Goal: Task Accomplishment & Management: Manage account settings

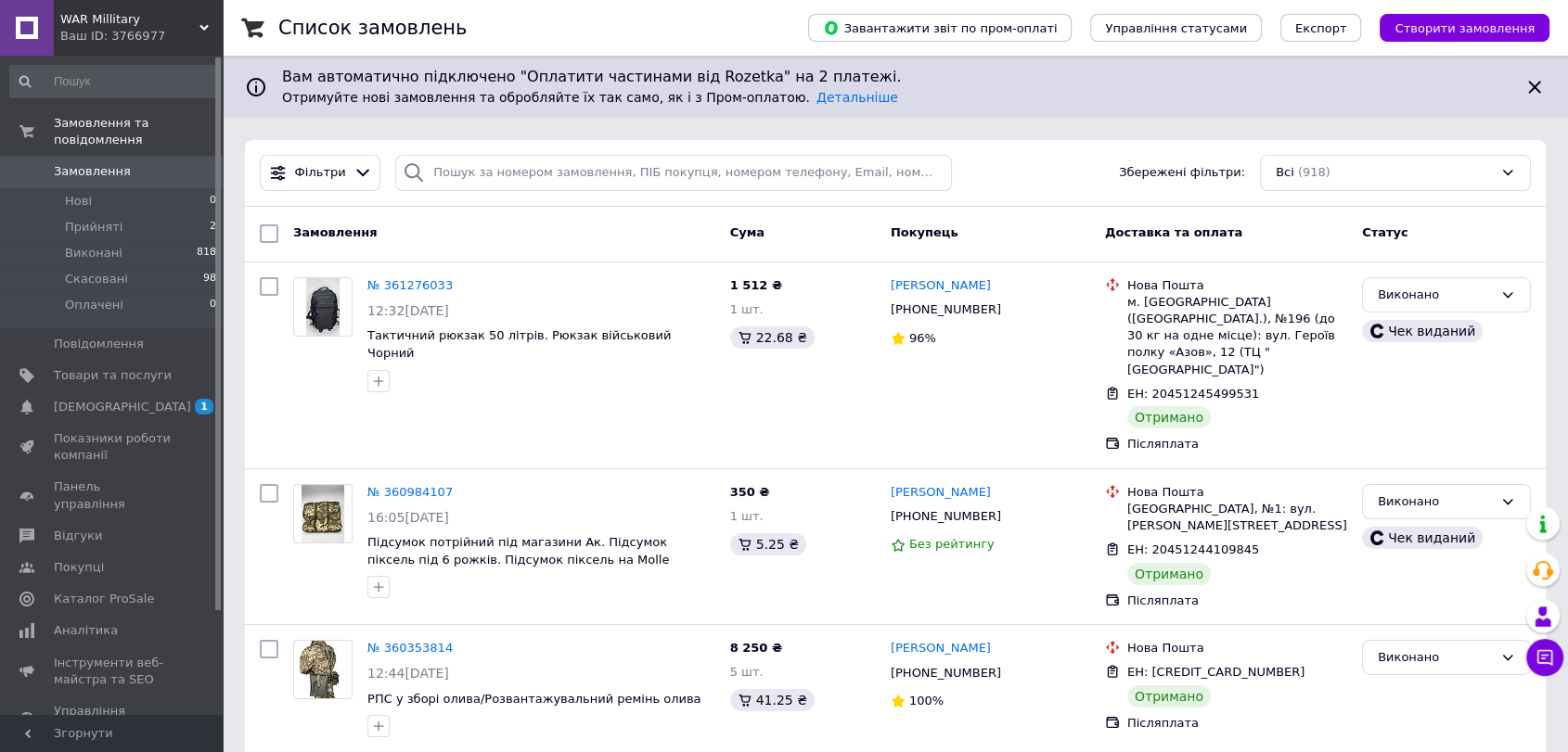
click at [149, 4] on div "WAR Millitary Ваш ID: 3766977" at bounding box center [138, 27] width 169 height 55
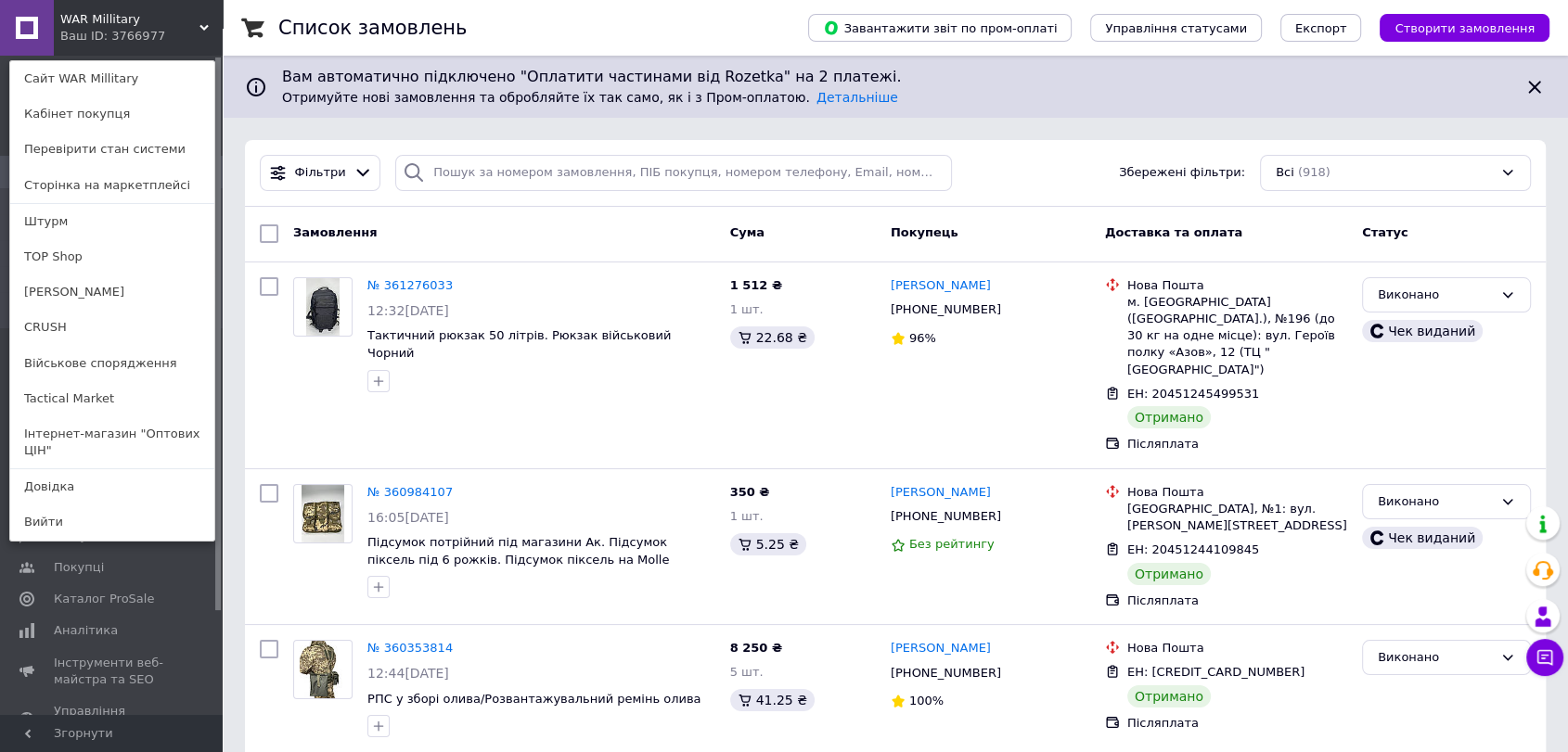
click at [114, 431] on link "Інтернет-магазин "Оптових ЦІН"" at bounding box center [112, 442] width 204 height 51
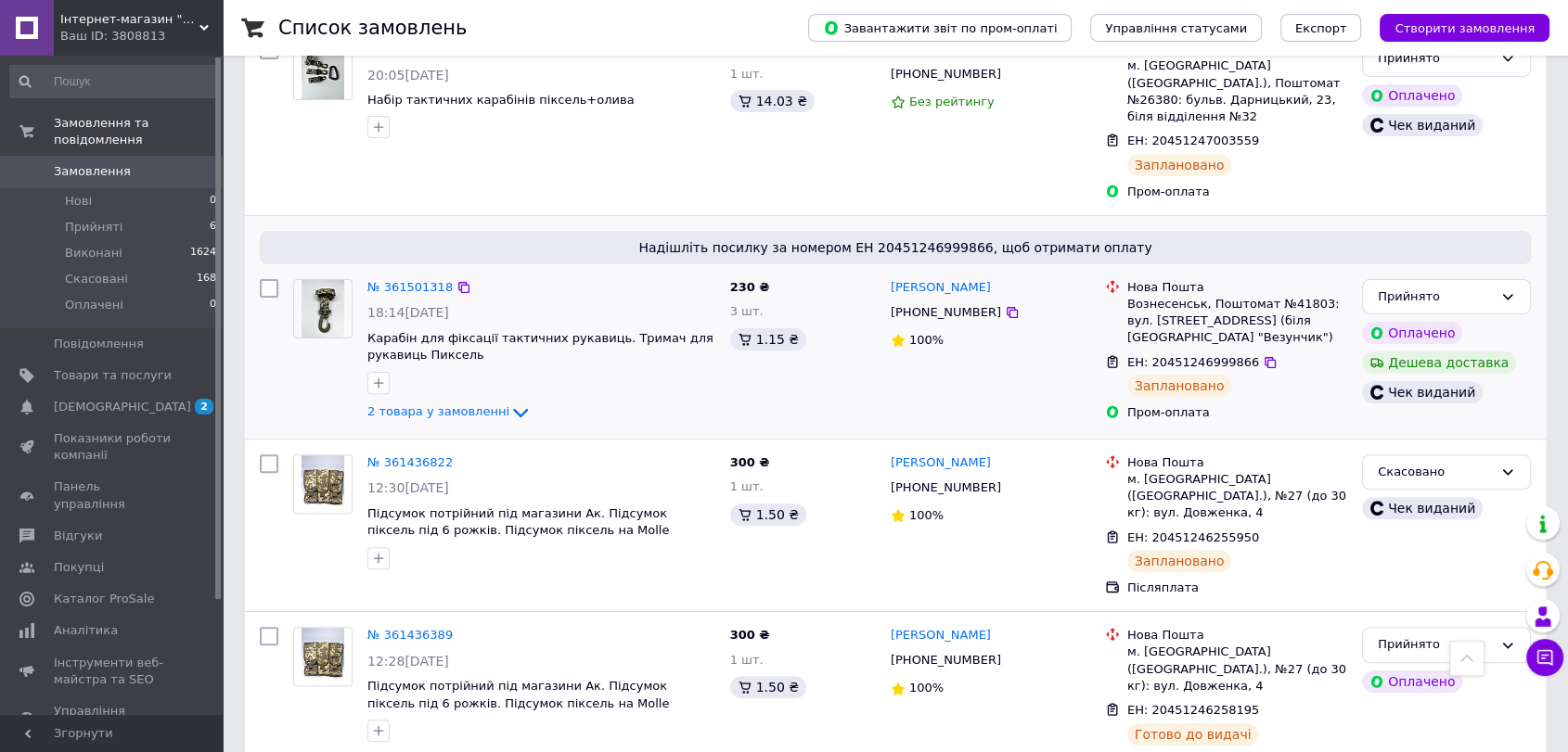
scroll to position [618, 0]
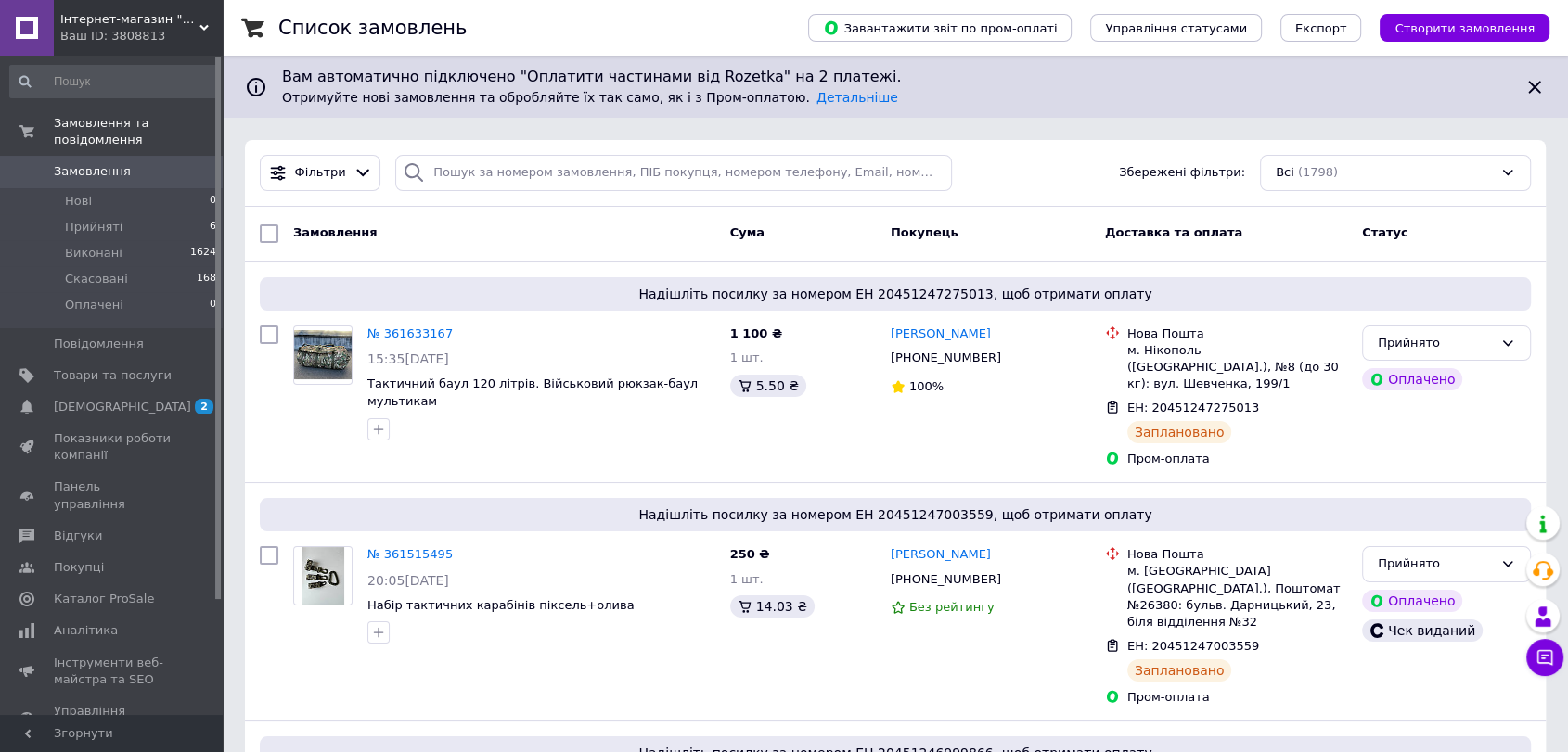
click at [122, 24] on span "Інтернет-магазин "Оптових ЦІН"" at bounding box center [129, 18] width 139 height 17
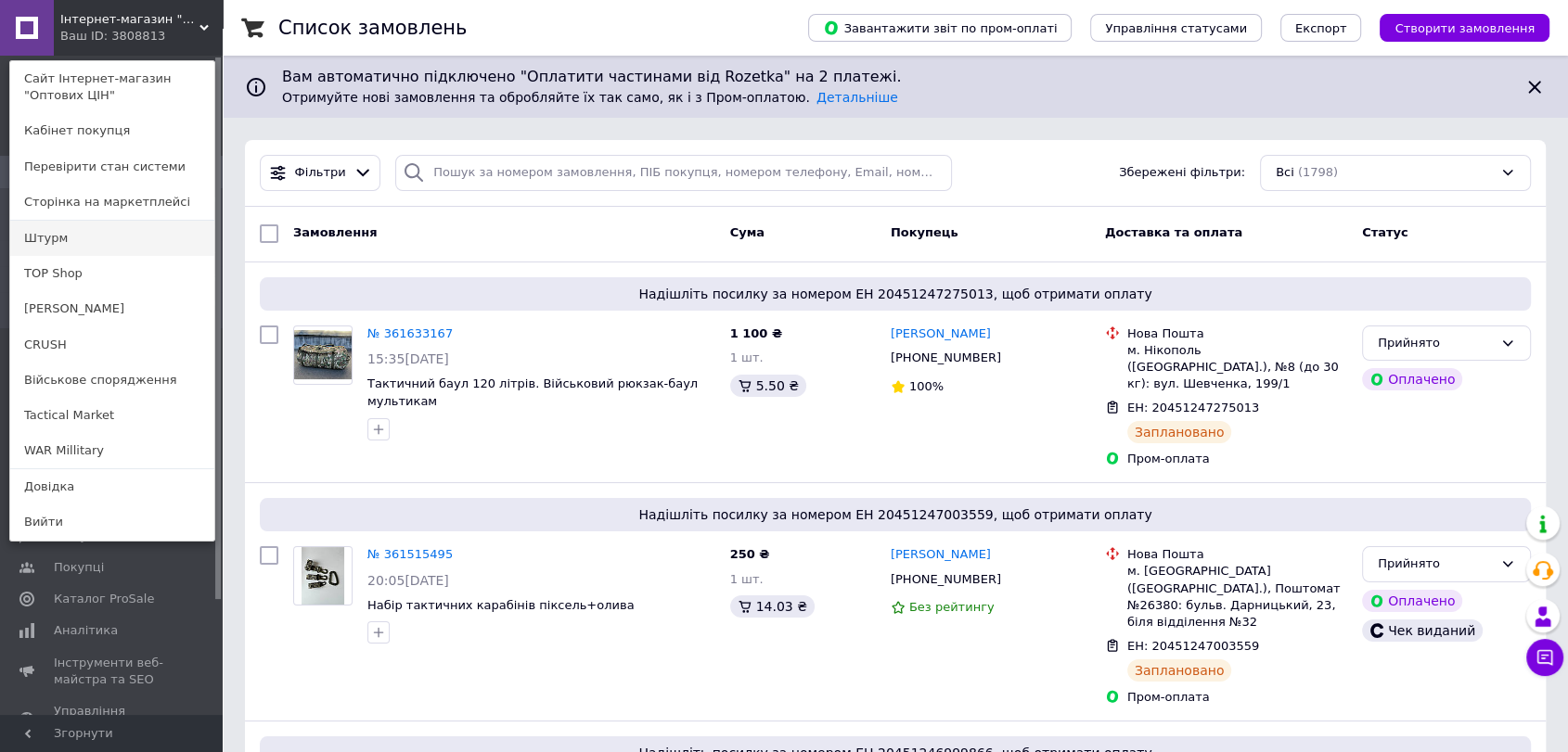
click at [93, 242] on link "Штурм" at bounding box center [112, 238] width 204 height 35
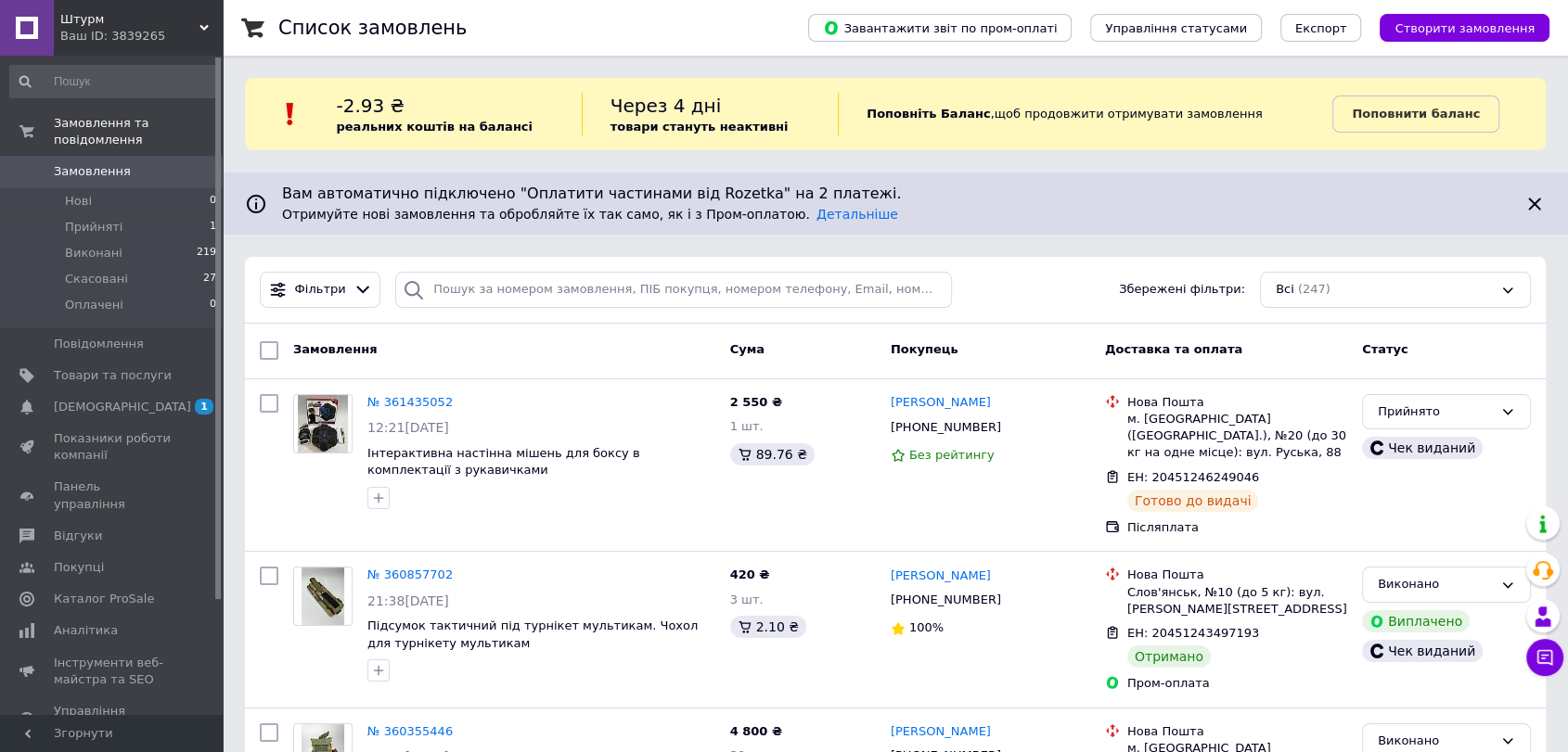
click at [140, 22] on span "Штурм" at bounding box center [129, 18] width 139 height 17
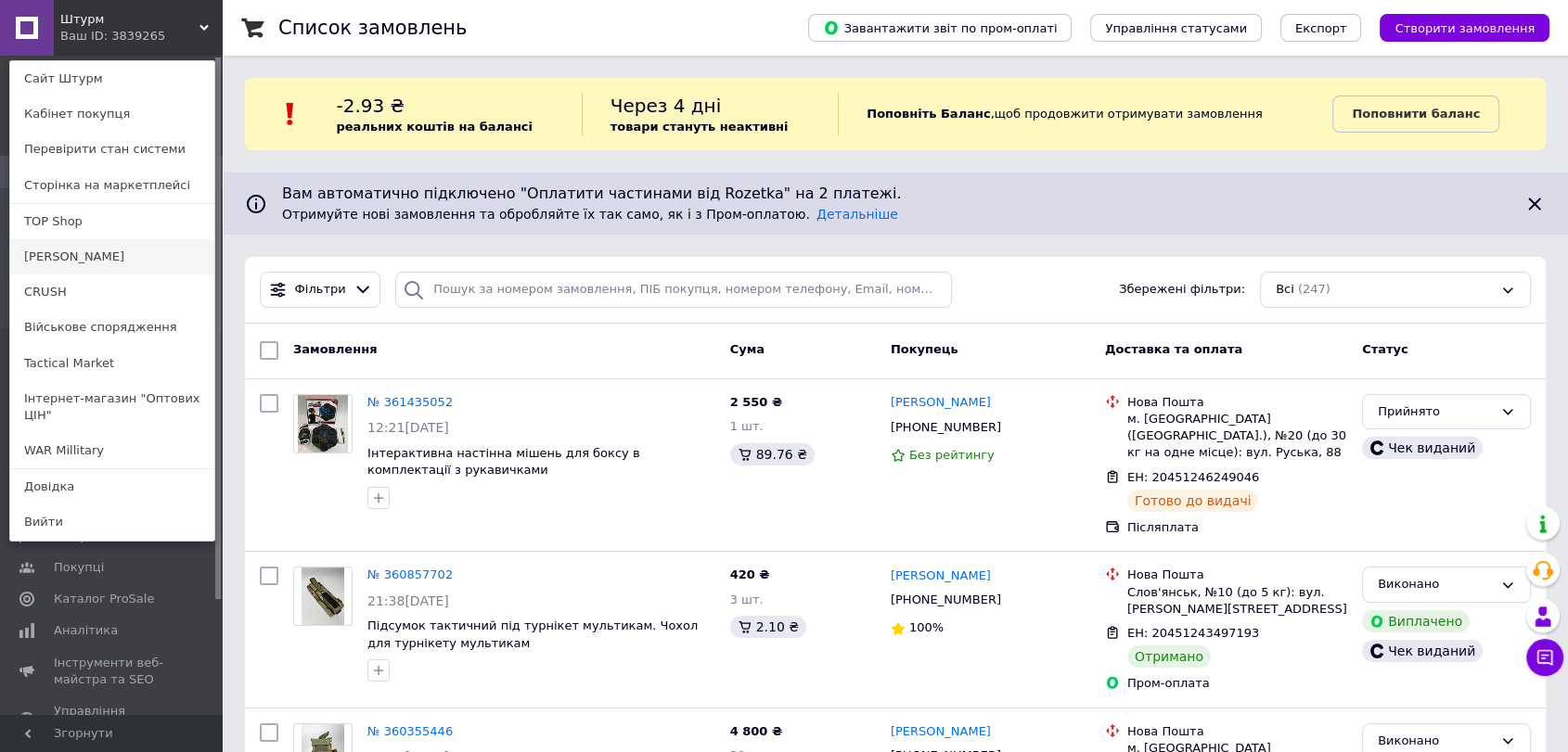
click at [67, 252] on link "[PERSON_NAME]" at bounding box center [112, 256] width 204 height 35
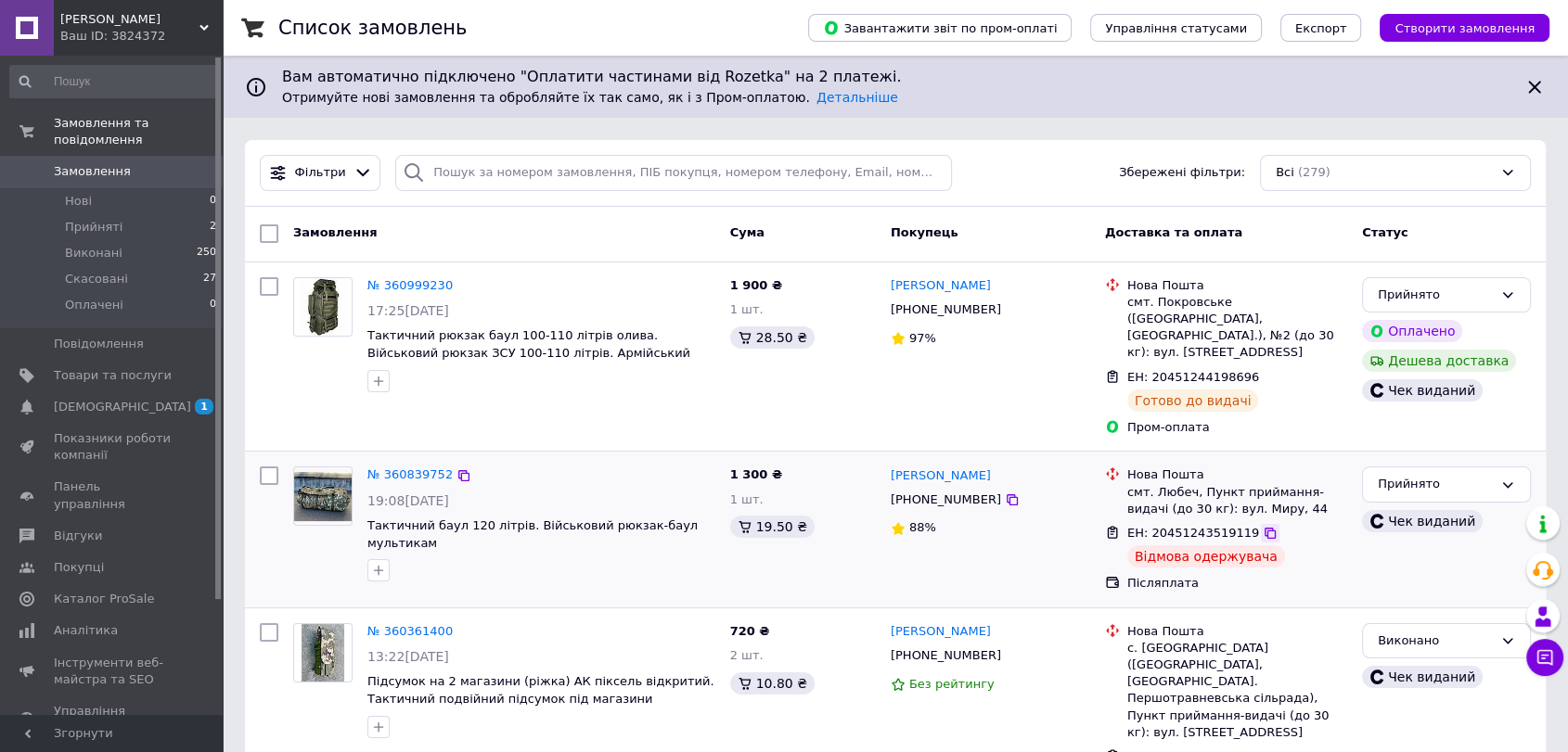
click at [1265, 528] on icon at bounding box center [1270, 532] width 11 height 11
click at [179, 0] on div "[PERSON_NAME] Ваш ID: 3824372" at bounding box center [138, 27] width 169 height 55
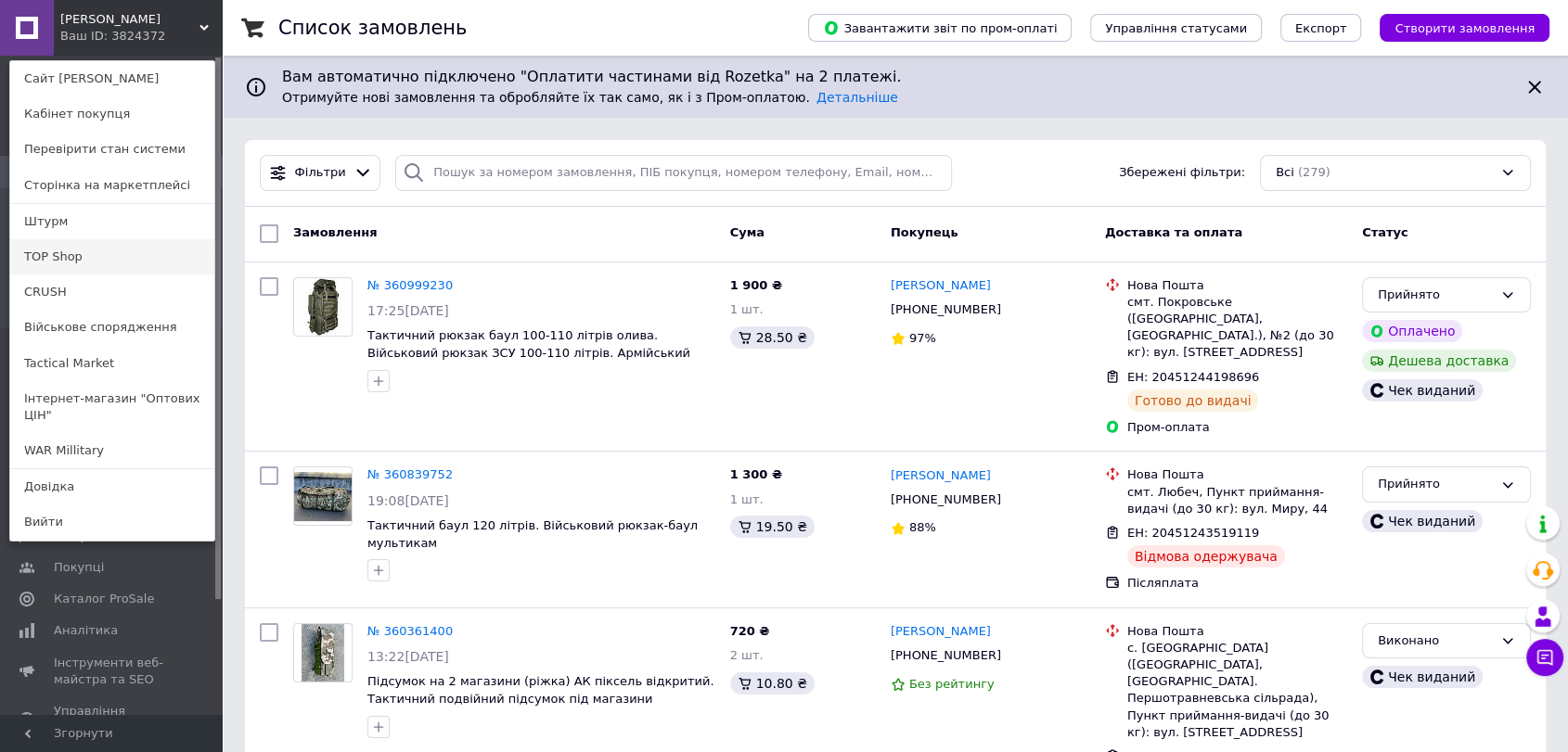
click at [49, 255] on link "TOP Shop" at bounding box center [112, 256] width 204 height 35
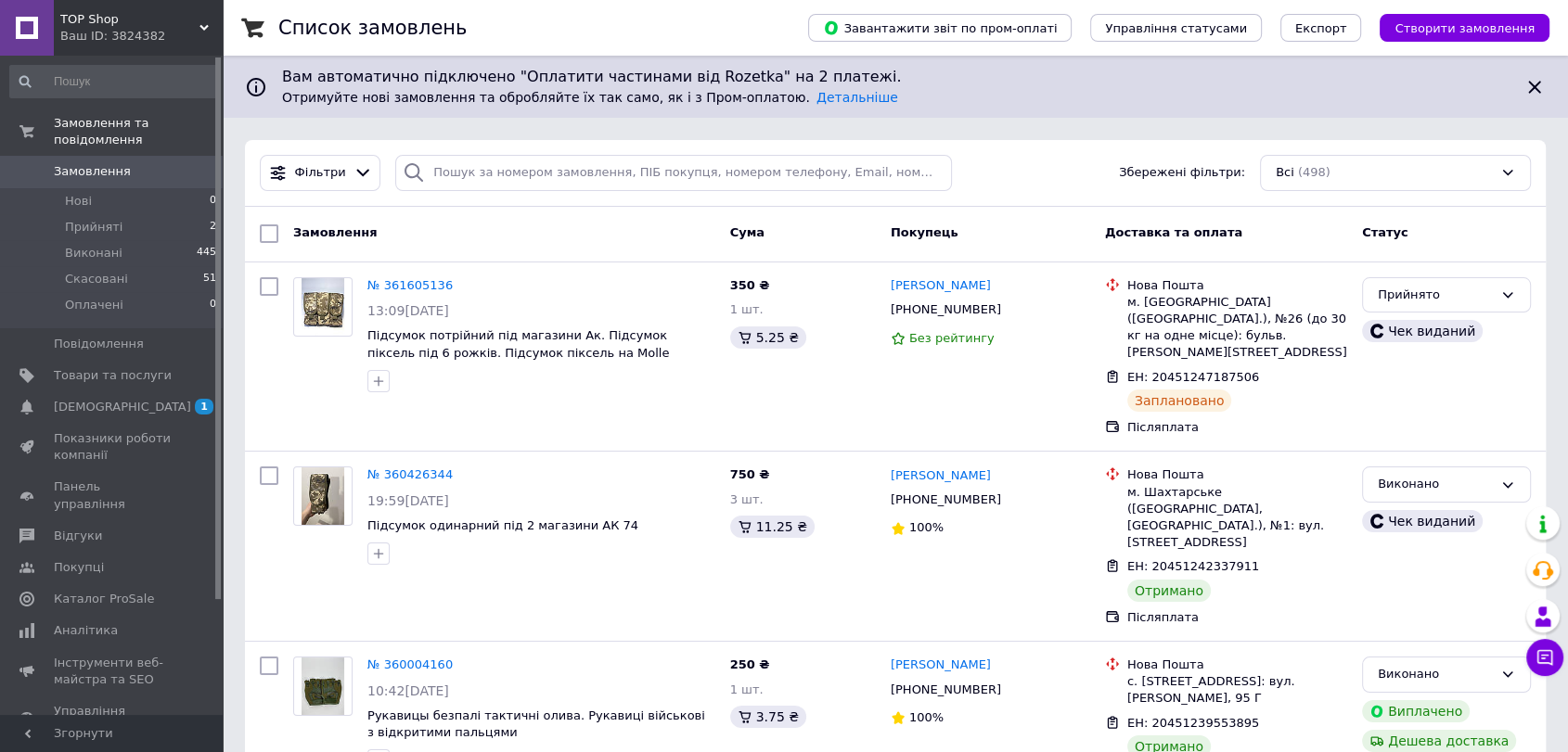
click at [105, 30] on div "Ваш ID: 3824382" at bounding box center [141, 36] width 162 height 17
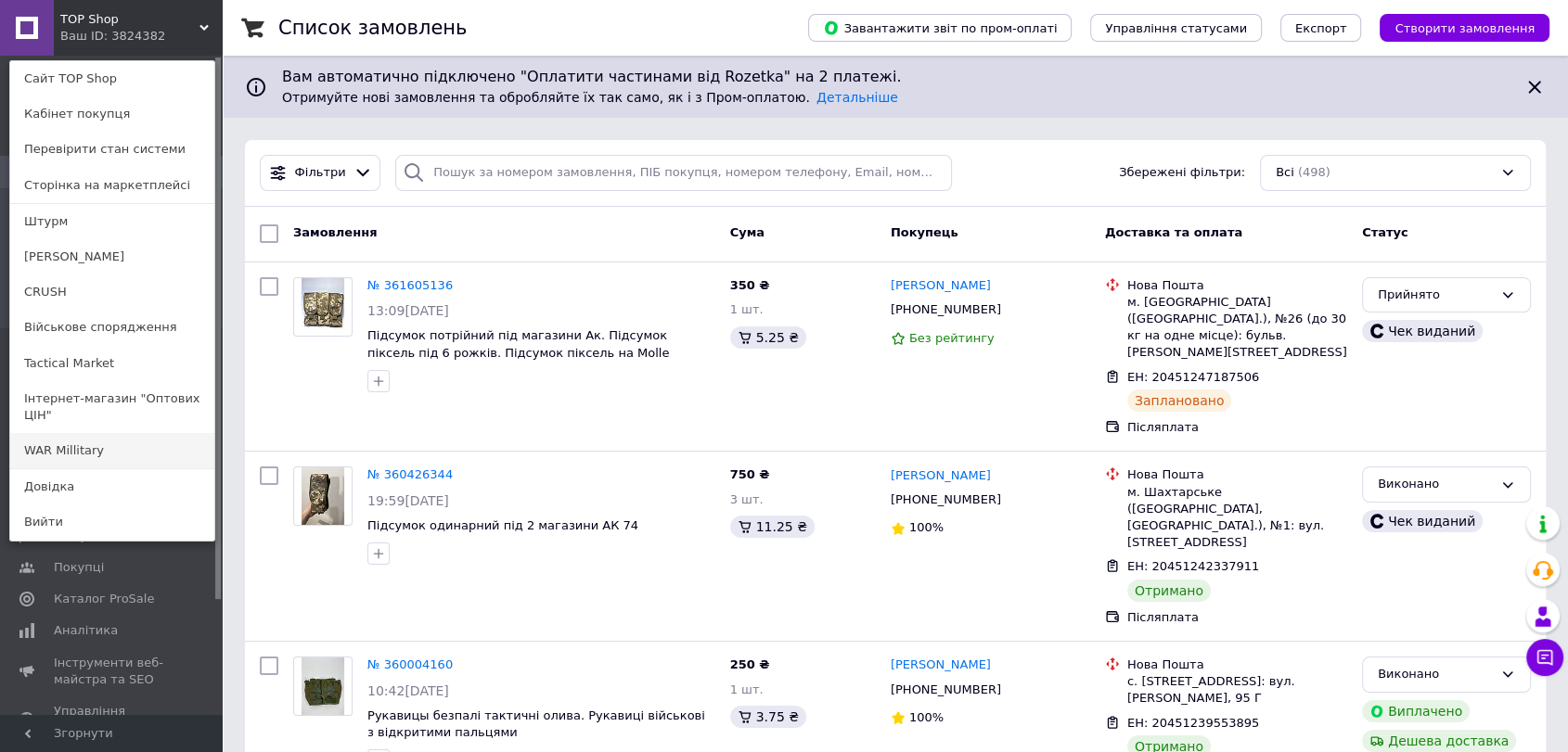
click at [74, 444] on link "WAR Millitary" at bounding box center [112, 451] width 204 height 35
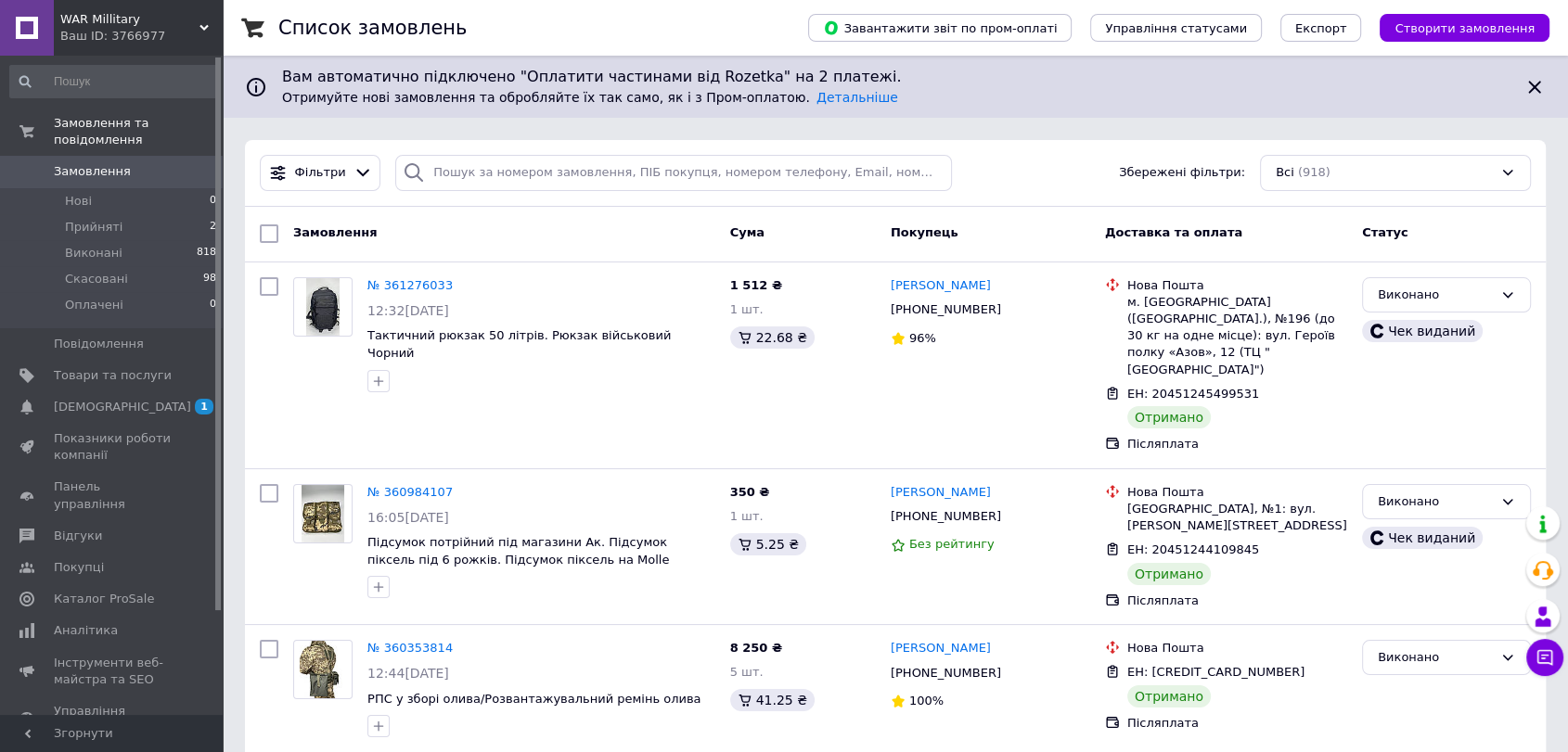
click at [104, 16] on span "WAR Millitary" at bounding box center [129, 18] width 139 height 17
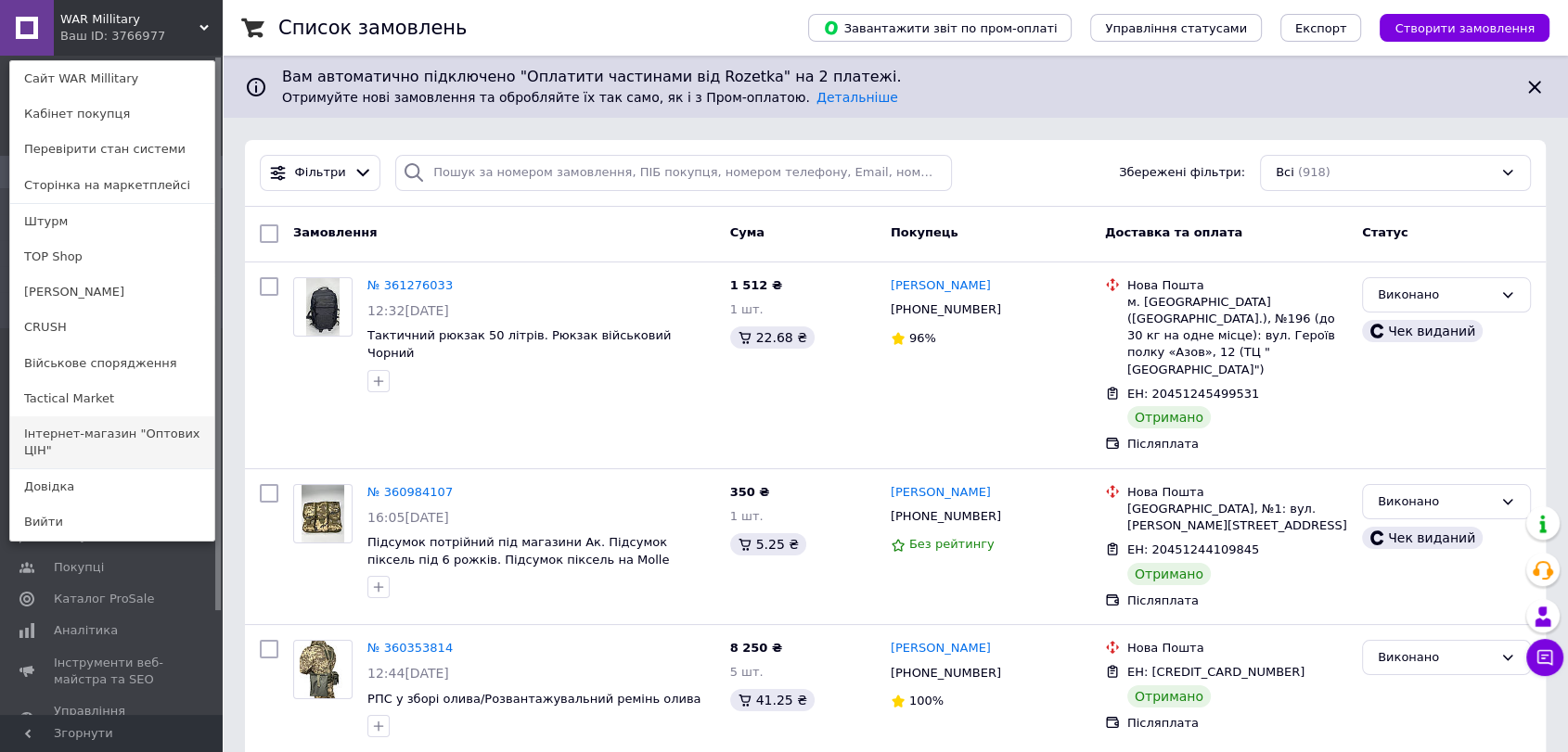
click at [136, 434] on link "Інтернет-магазин "Оптових ЦІН"" at bounding box center [112, 442] width 204 height 51
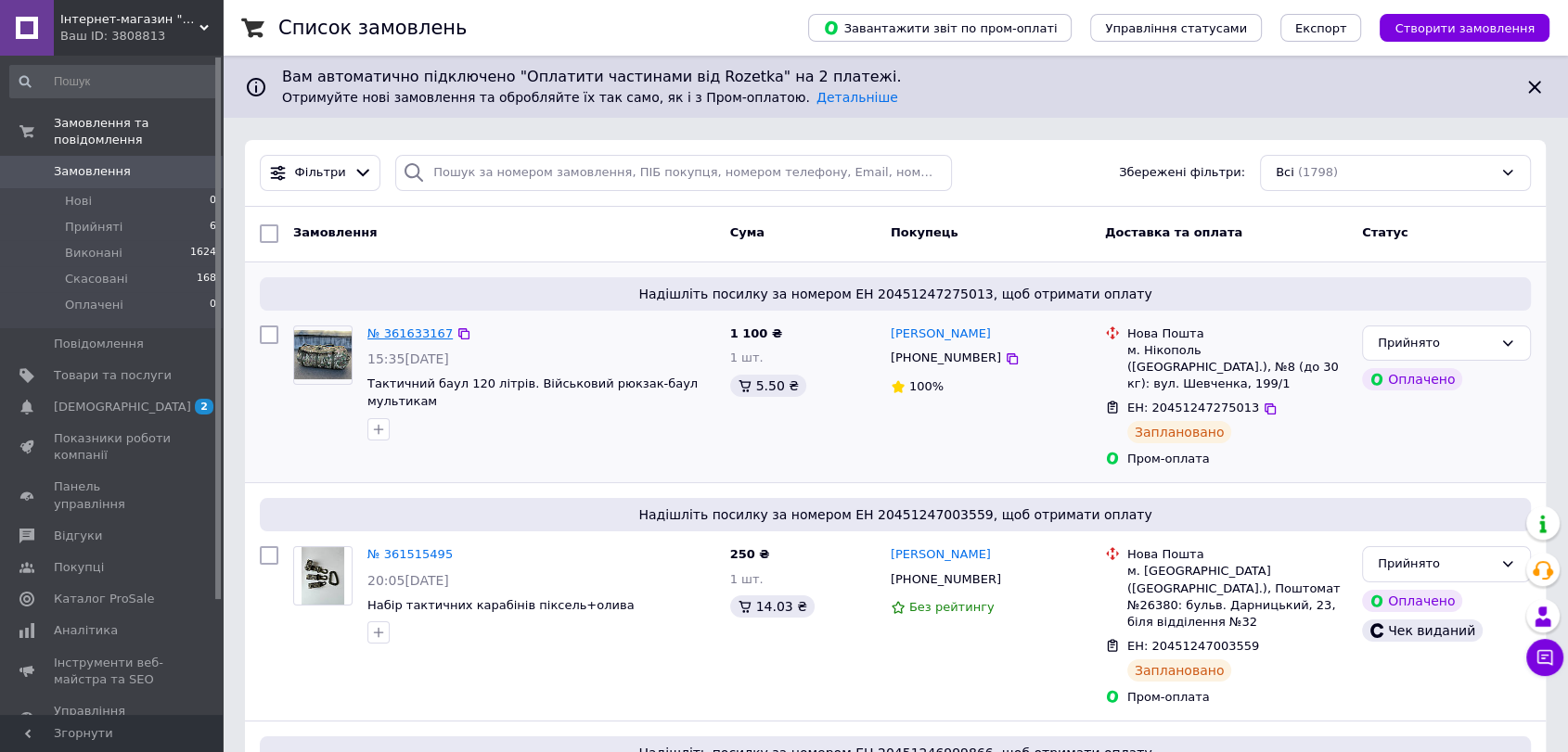
click at [402, 329] on link "№ 361633167" at bounding box center [410, 333] width 86 height 14
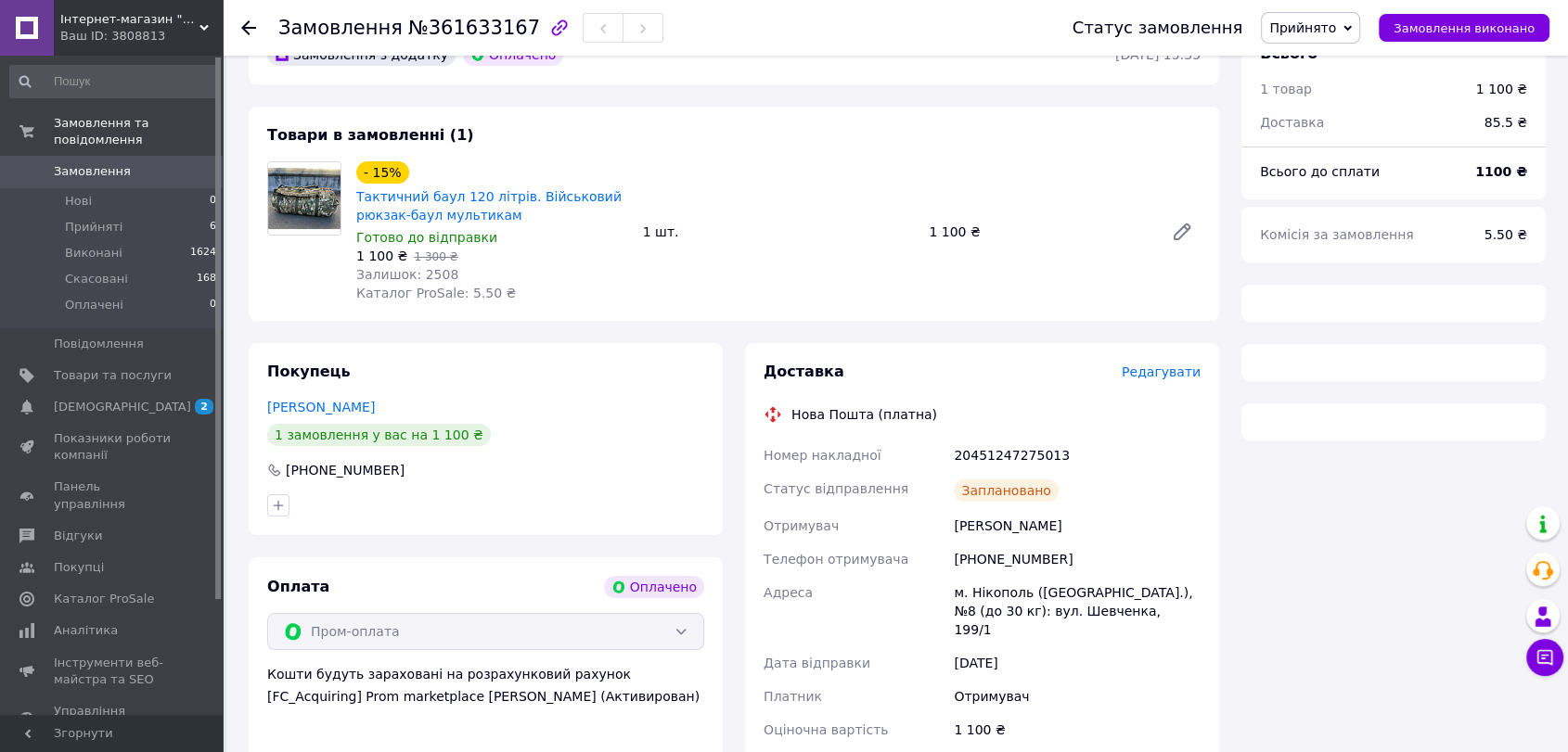
scroll to position [272, 0]
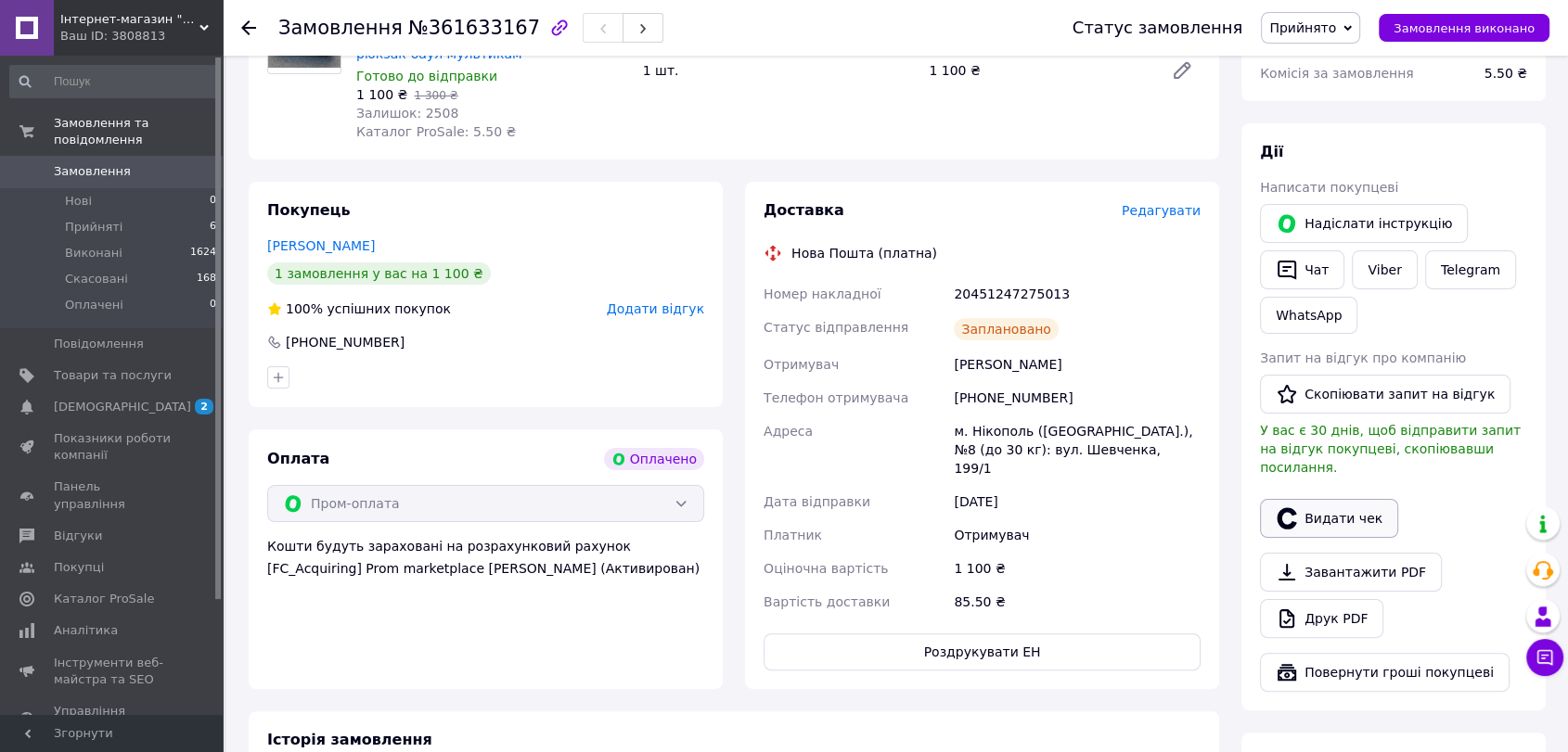
click at [1355, 498] on button "Видати чек" at bounding box center [1329, 518] width 138 height 39
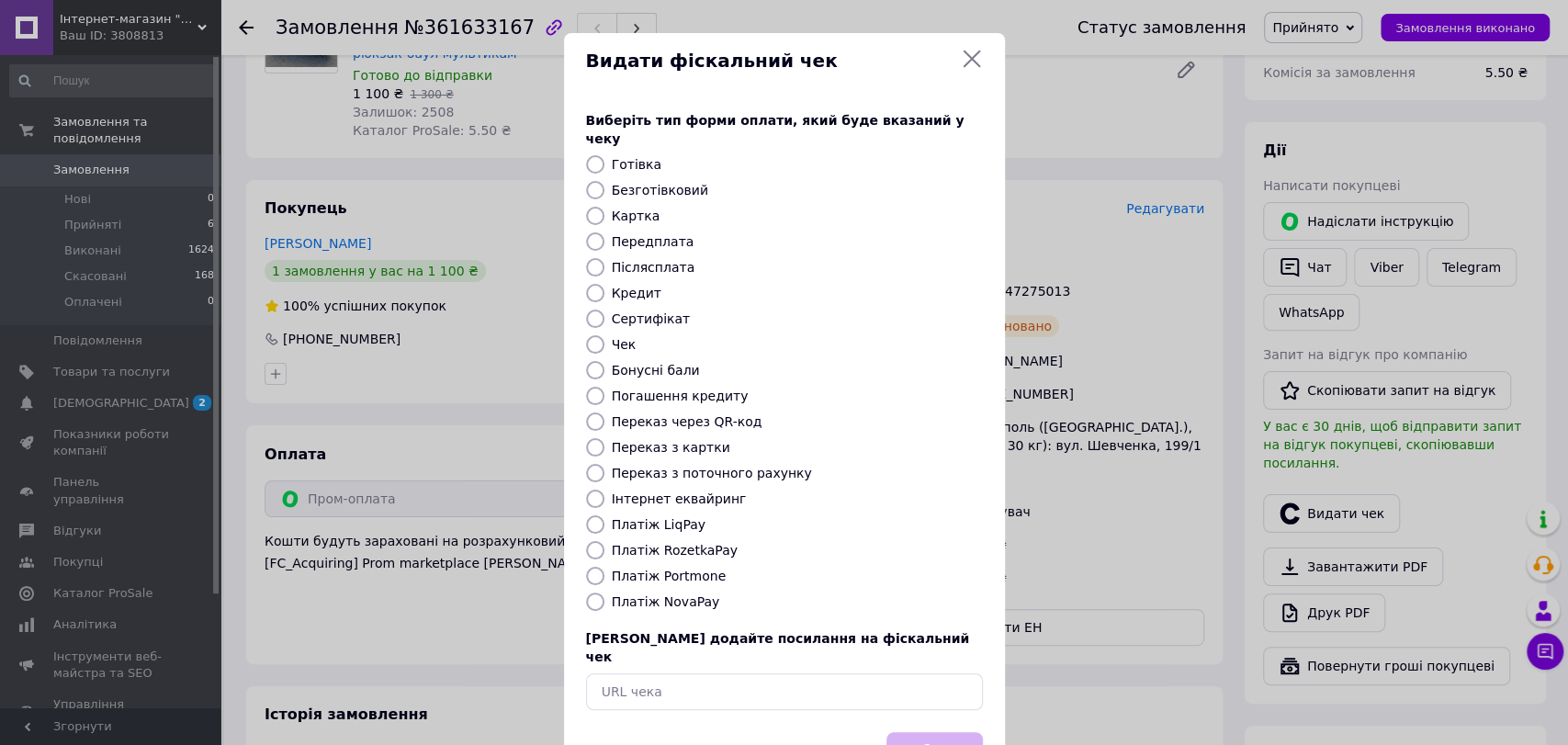
click at [655, 543] on label "Платіж RozetkaPay" at bounding box center [675, 550] width 126 height 14
click at [604, 541] on input "Платіж RozetkaPay" at bounding box center [595, 550] width 18 height 18
radio input "true"
click at [946, 732] on button "Вибрати" at bounding box center [935, 752] width 96 height 39
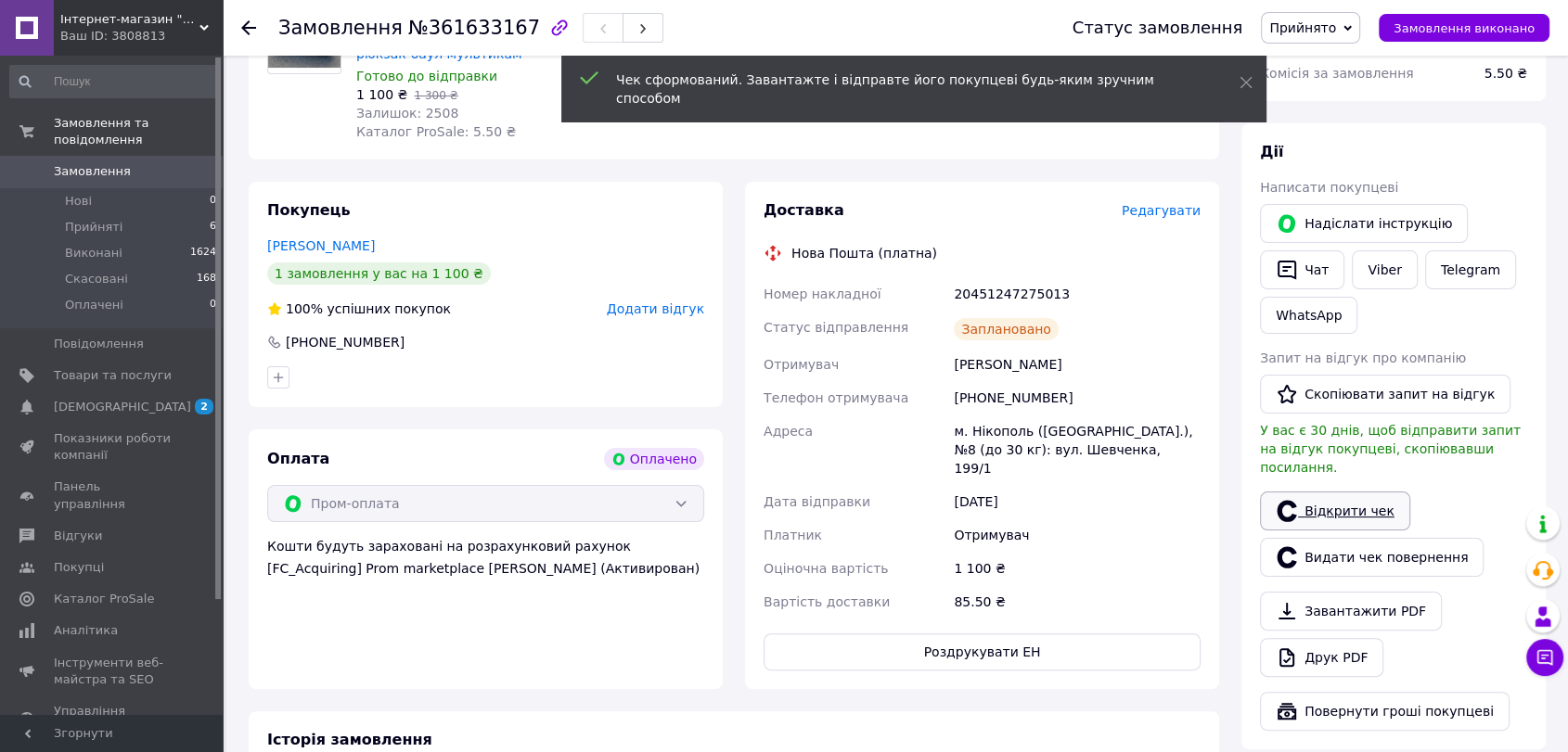
click at [1340, 492] on link "Відкрити чек" at bounding box center [1335, 511] width 151 height 39
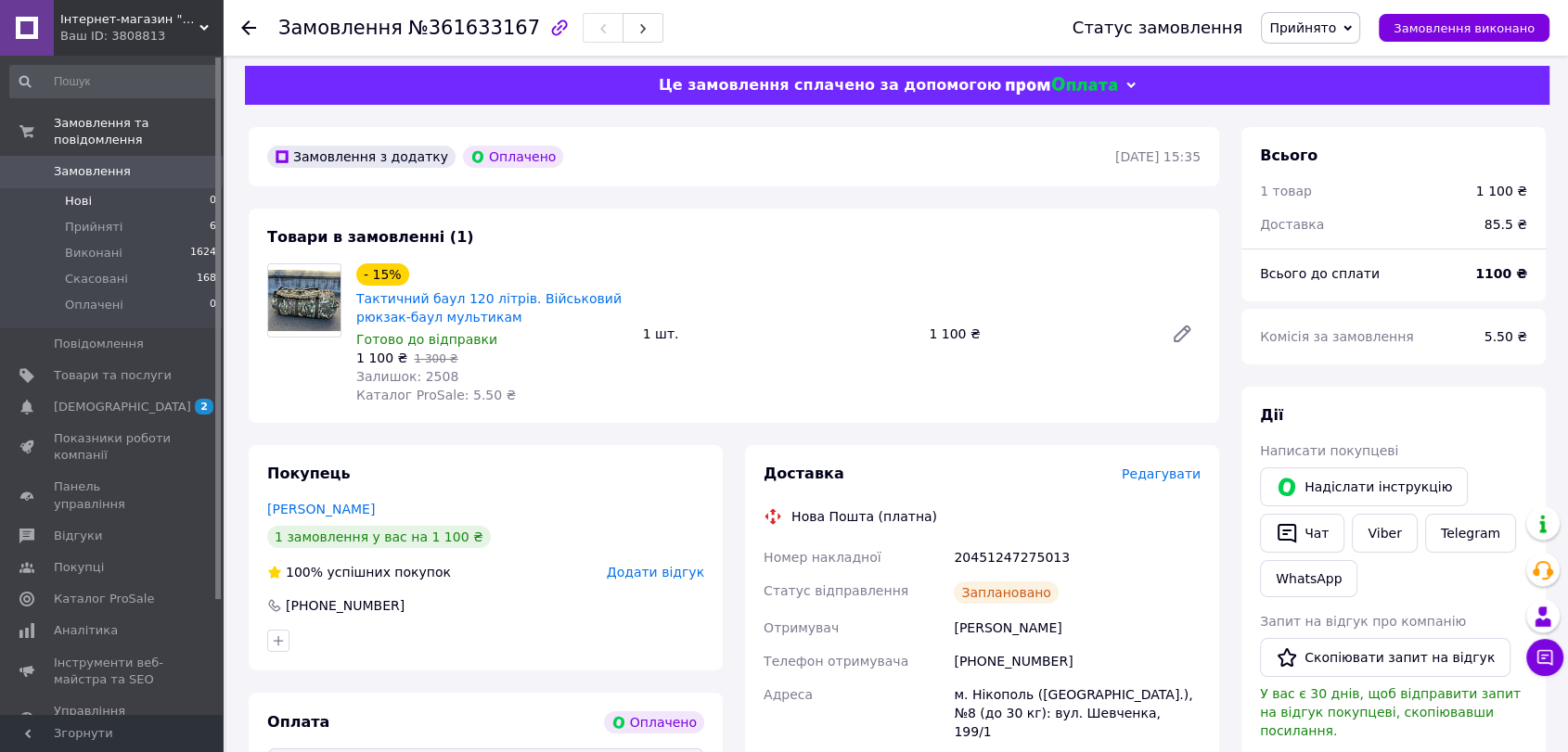
scroll to position [0, 0]
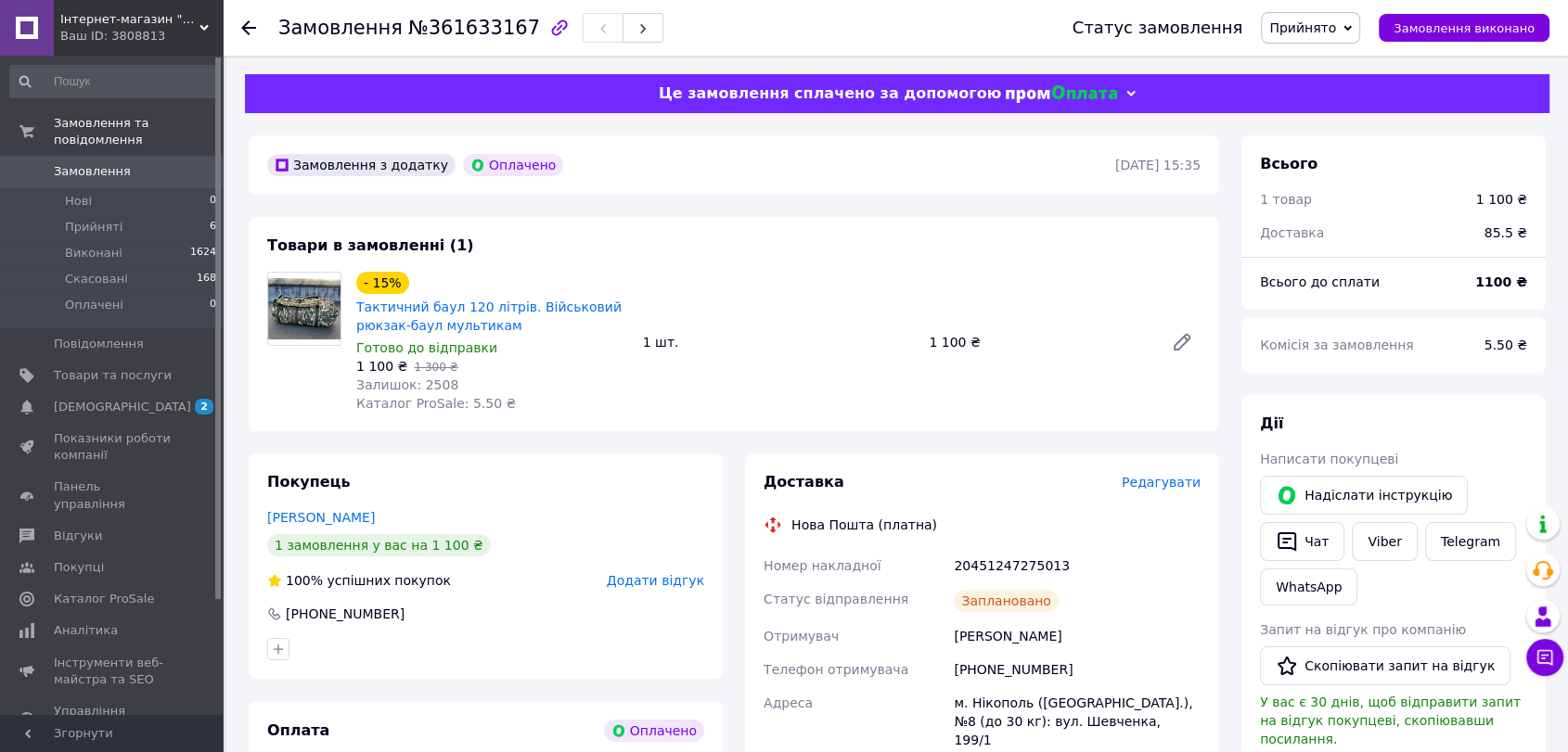
drag, startPoint x: 240, startPoint y: 25, endPoint x: 783, endPoint y: 696, distance: 863.2
click at [241, 26] on icon at bounding box center [248, 27] width 15 height 15
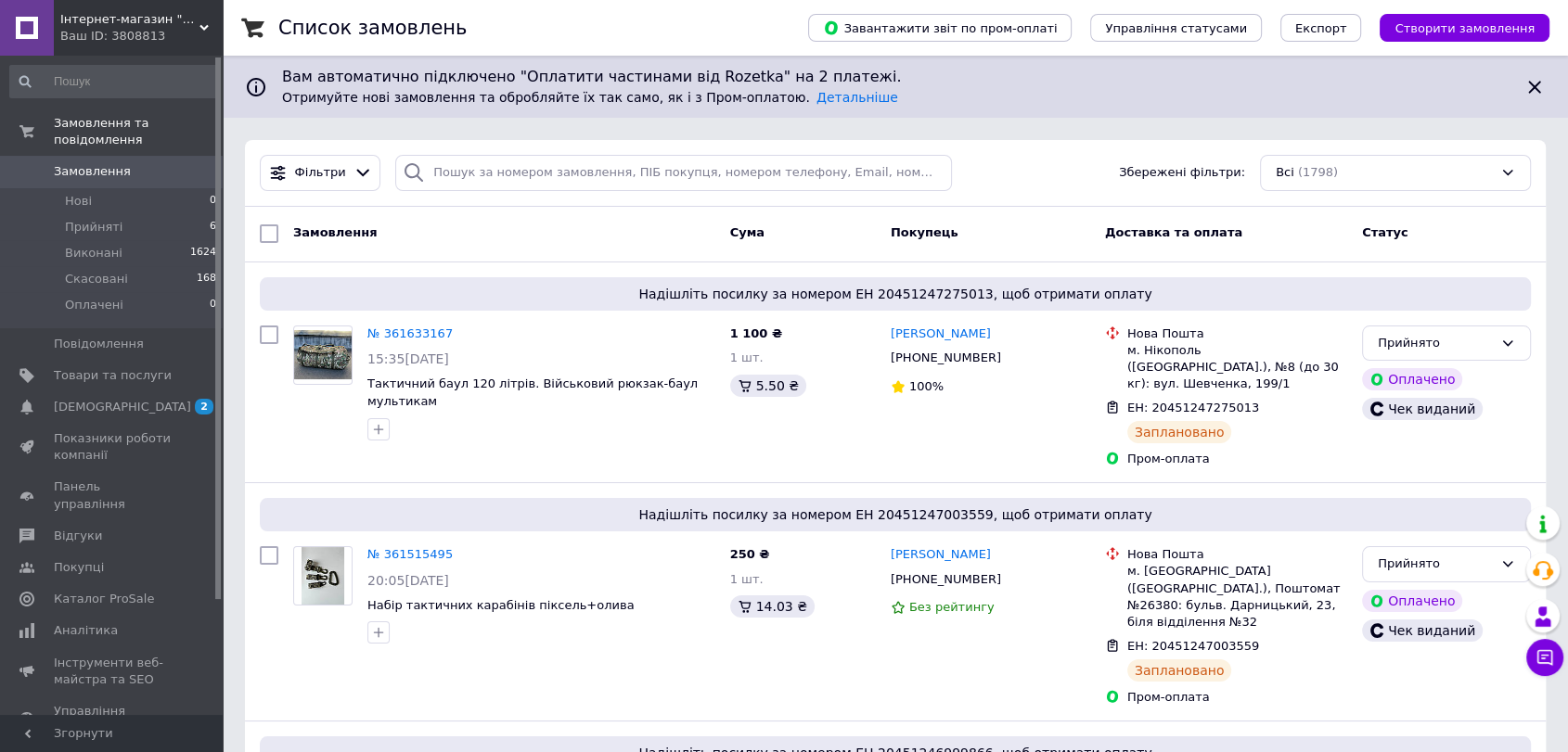
click at [146, 26] on span "Інтернет-магазин "Оптових ЦІН"" at bounding box center [129, 18] width 139 height 17
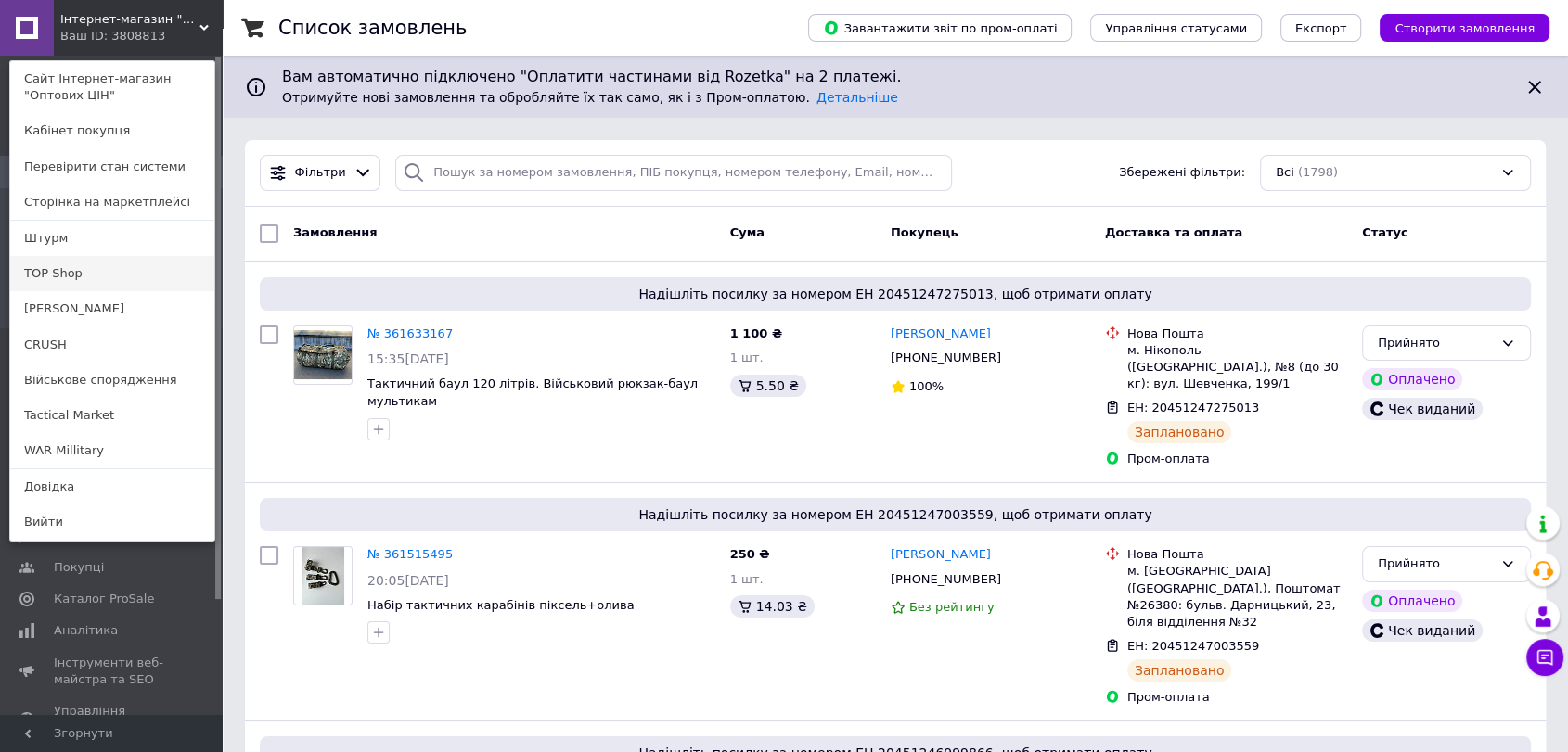
click at [91, 273] on link "TOP Shop" at bounding box center [112, 273] width 204 height 35
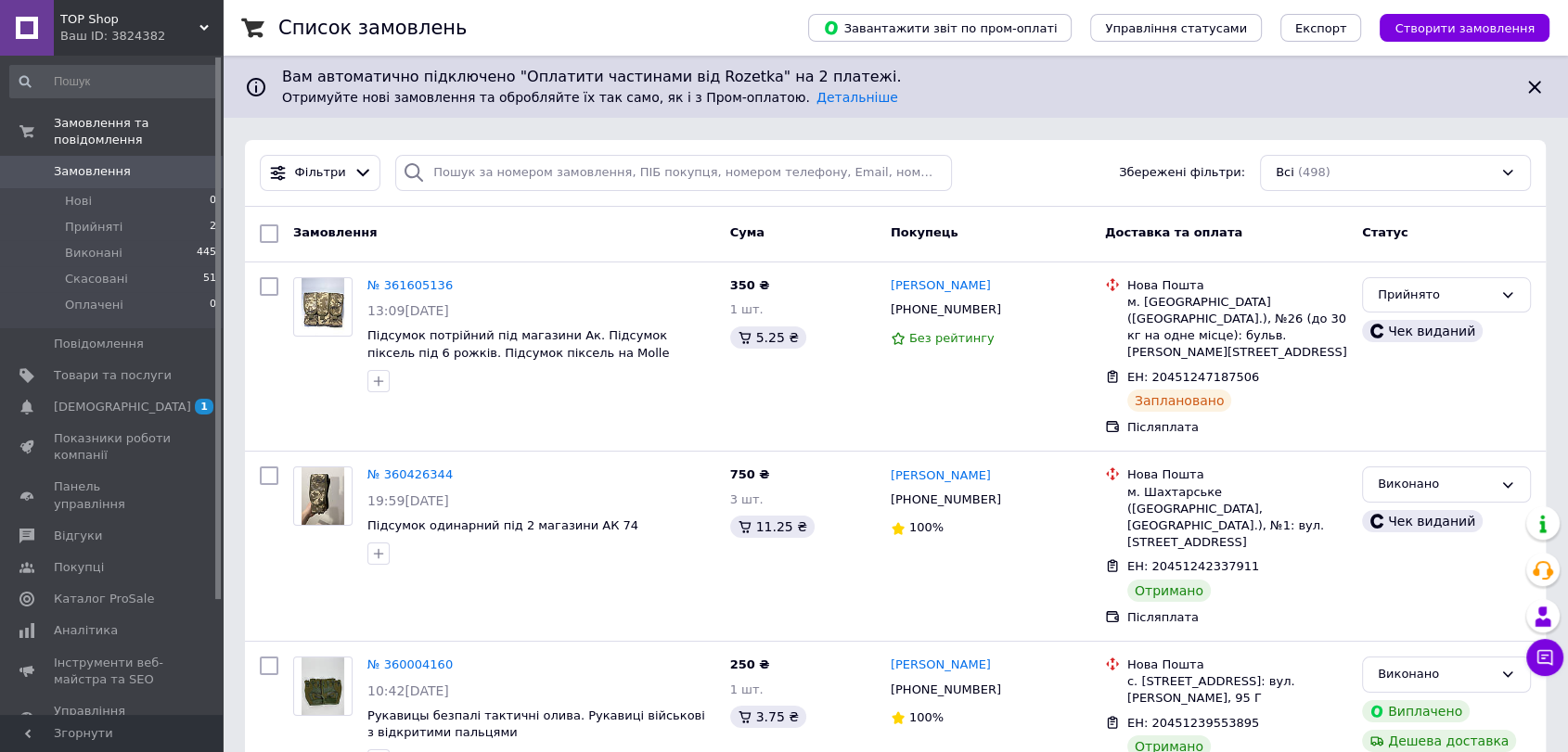
click at [165, 30] on div "Ваш ID: 3824382" at bounding box center [141, 36] width 162 height 17
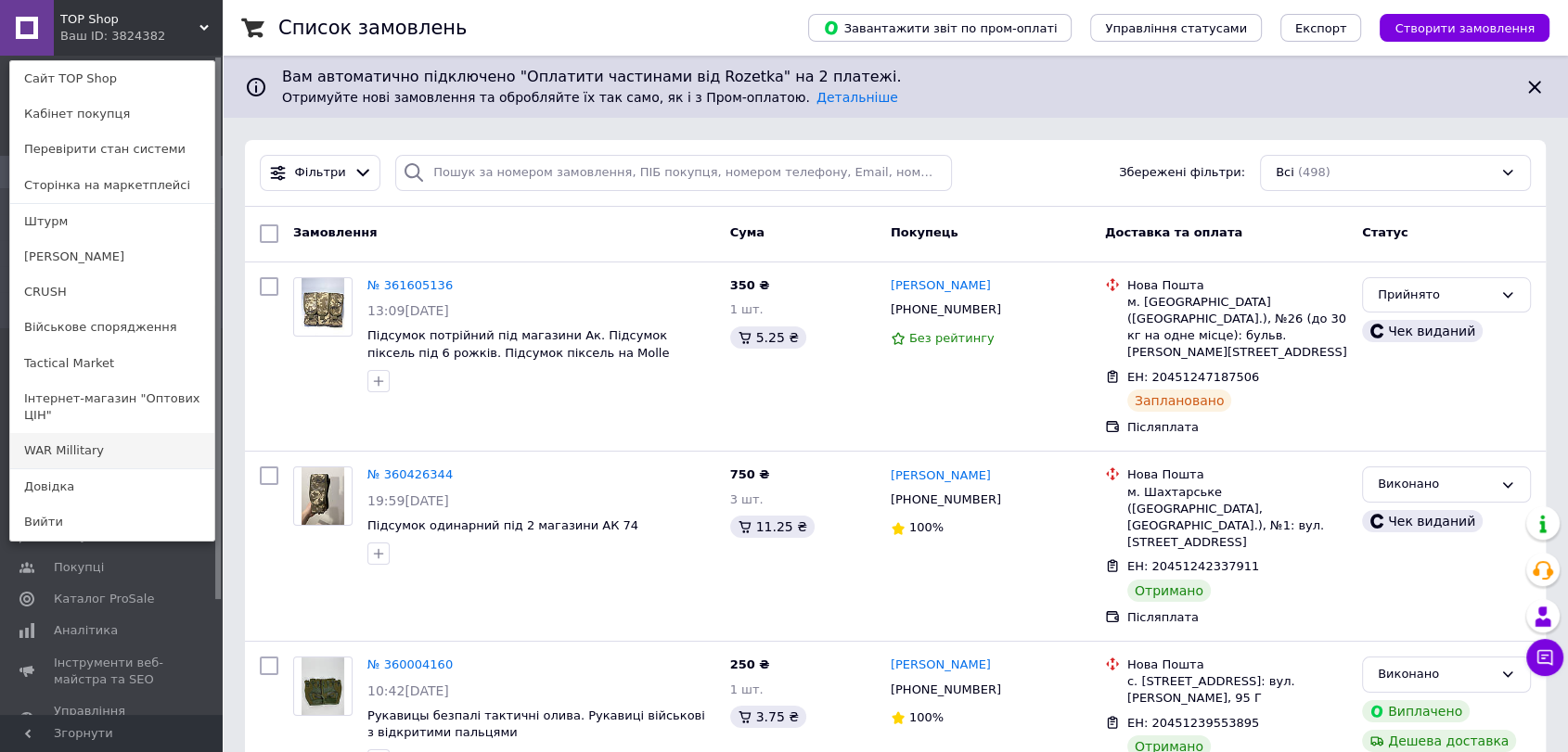
click at [61, 433] on link "WAR Millitary" at bounding box center [112, 451] width 204 height 35
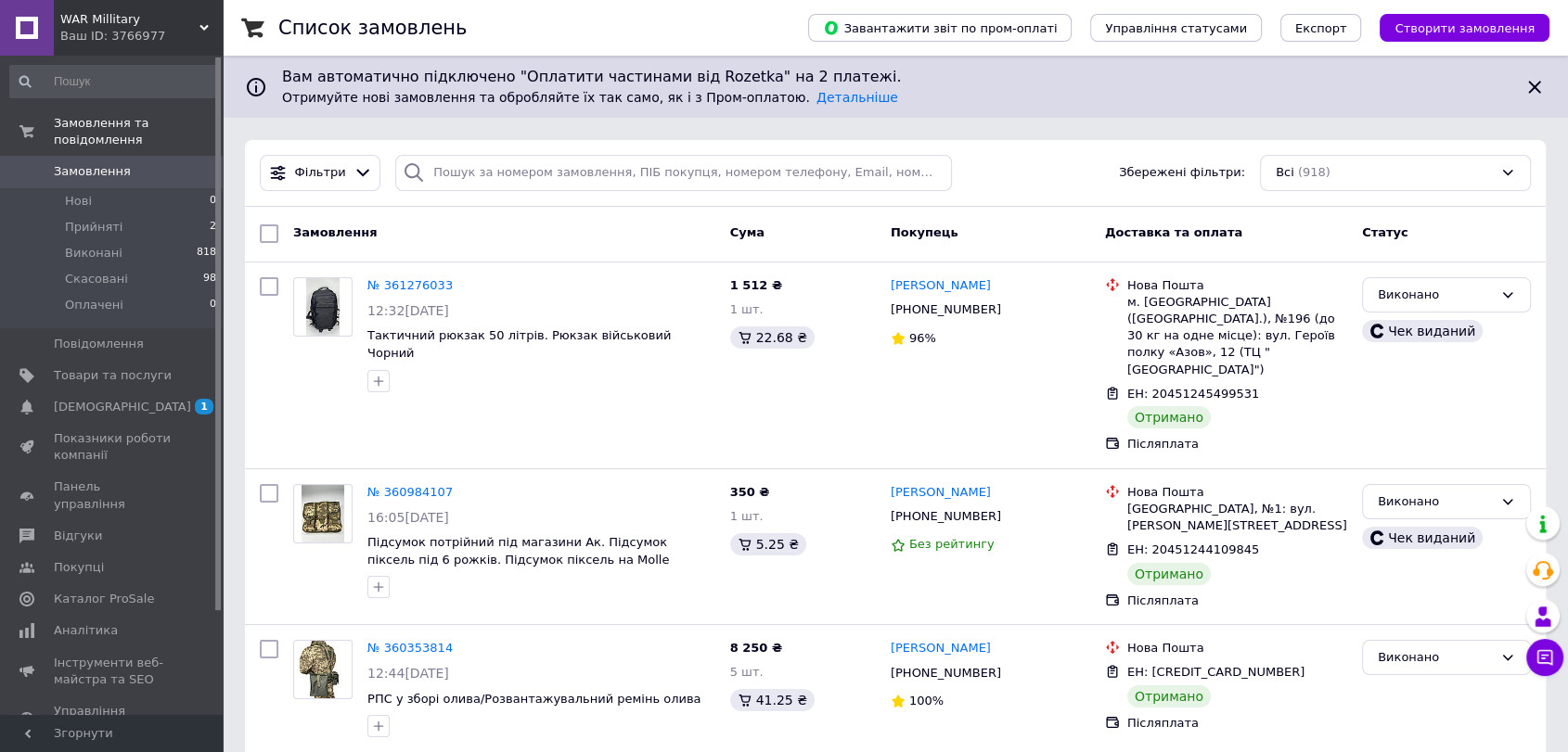
click at [178, 26] on span "WAR Millitary" at bounding box center [129, 18] width 139 height 17
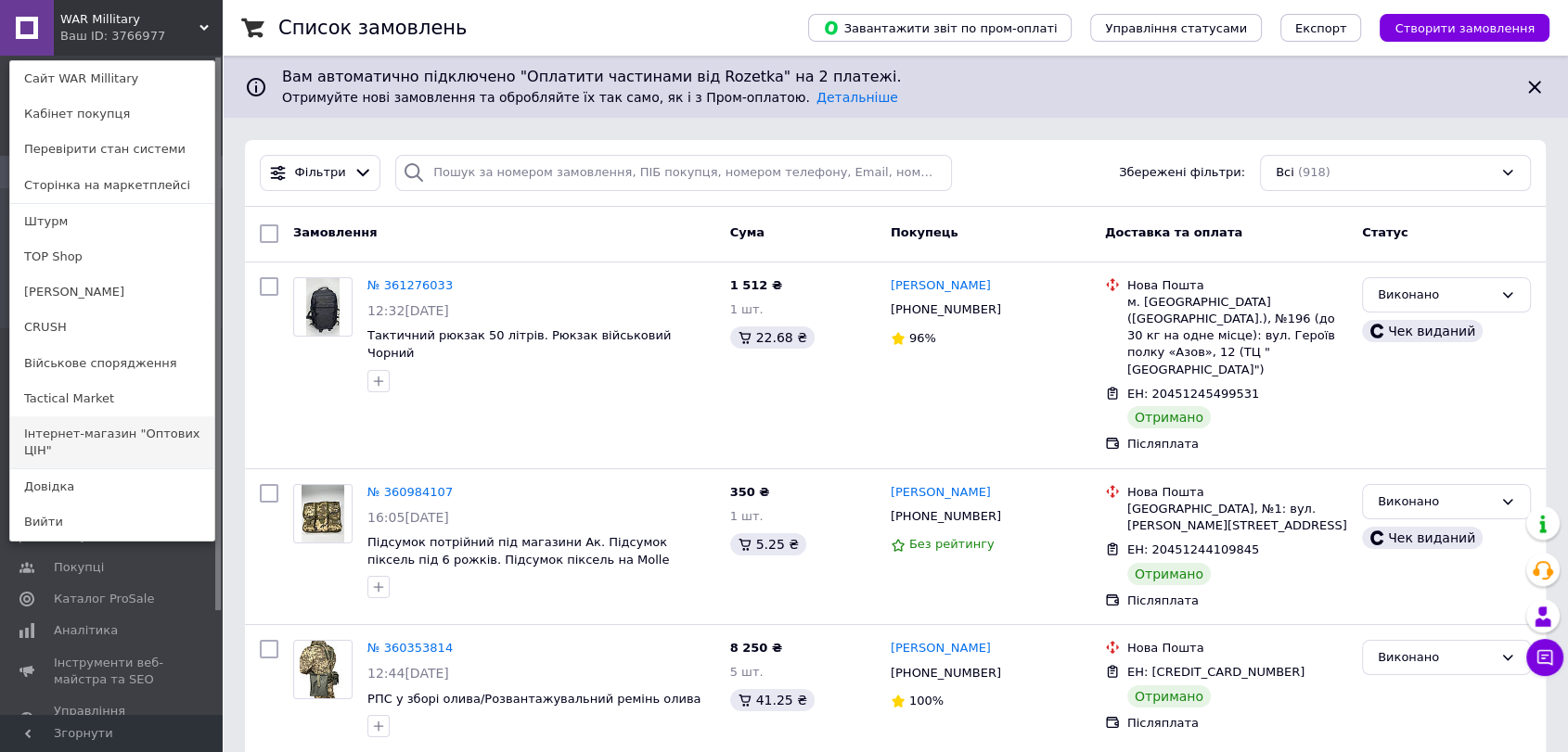
click at [132, 444] on link "Інтернет-магазин "Оптових ЦІН"" at bounding box center [112, 442] width 204 height 51
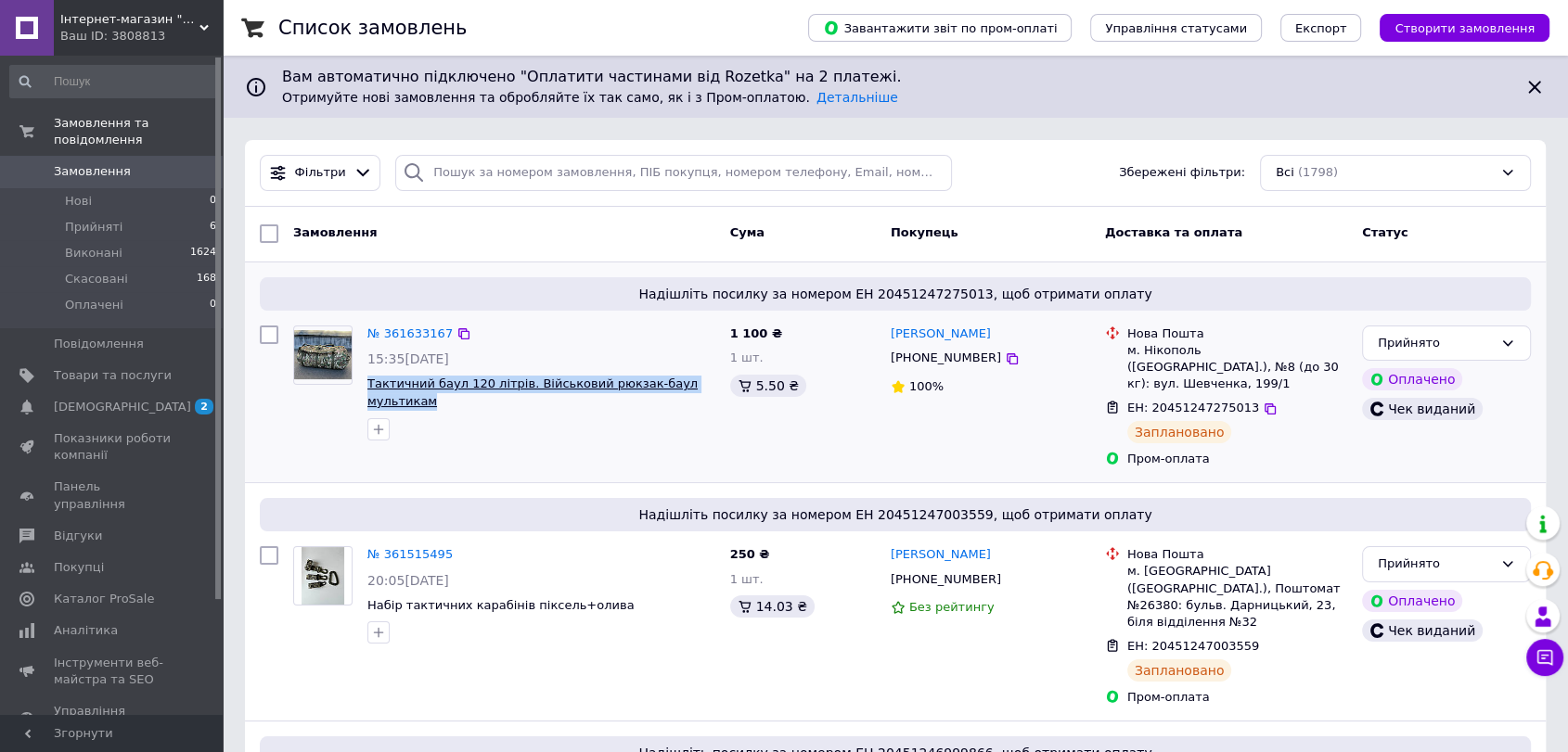
drag, startPoint x: 445, startPoint y: 405, endPoint x: 369, endPoint y: 379, distance: 80.3
click at [369, 379] on span "Тактичний баул 120 літрів. Військовий рюкзак-баул мультикам" at bounding box center [541, 393] width 348 height 34
copy span "Тактичний баул 120 літрів. Військовий рюкзак-баул мультикам"
drag, startPoint x: 1249, startPoint y: 389, endPoint x: 1212, endPoint y: 460, distance: 80.1
click at [1265, 403] on icon at bounding box center [1270, 408] width 11 height 11
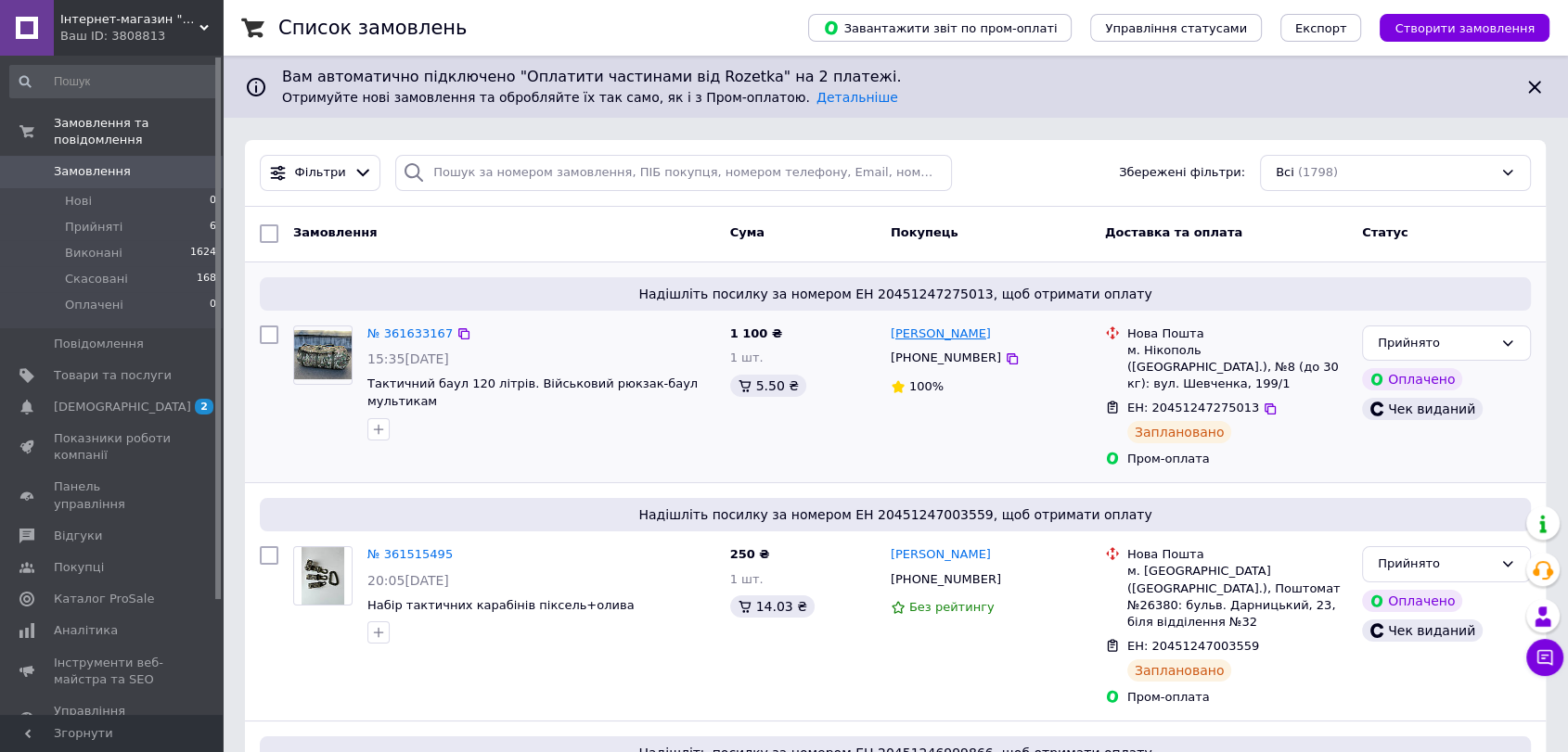
drag, startPoint x: 1035, startPoint y: 335, endPoint x: 892, endPoint y: 335, distance: 143.0
click at [892, 335] on div "[PERSON_NAME]" at bounding box center [990, 334] width 203 height 21
copy link "[PERSON_NAME]"
click at [1007, 357] on icon at bounding box center [1012, 359] width 11 height 11
drag, startPoint x: 1129, startPoint y: 348, endPoint x: 1336, endPoint y: 371, distance: 208.3
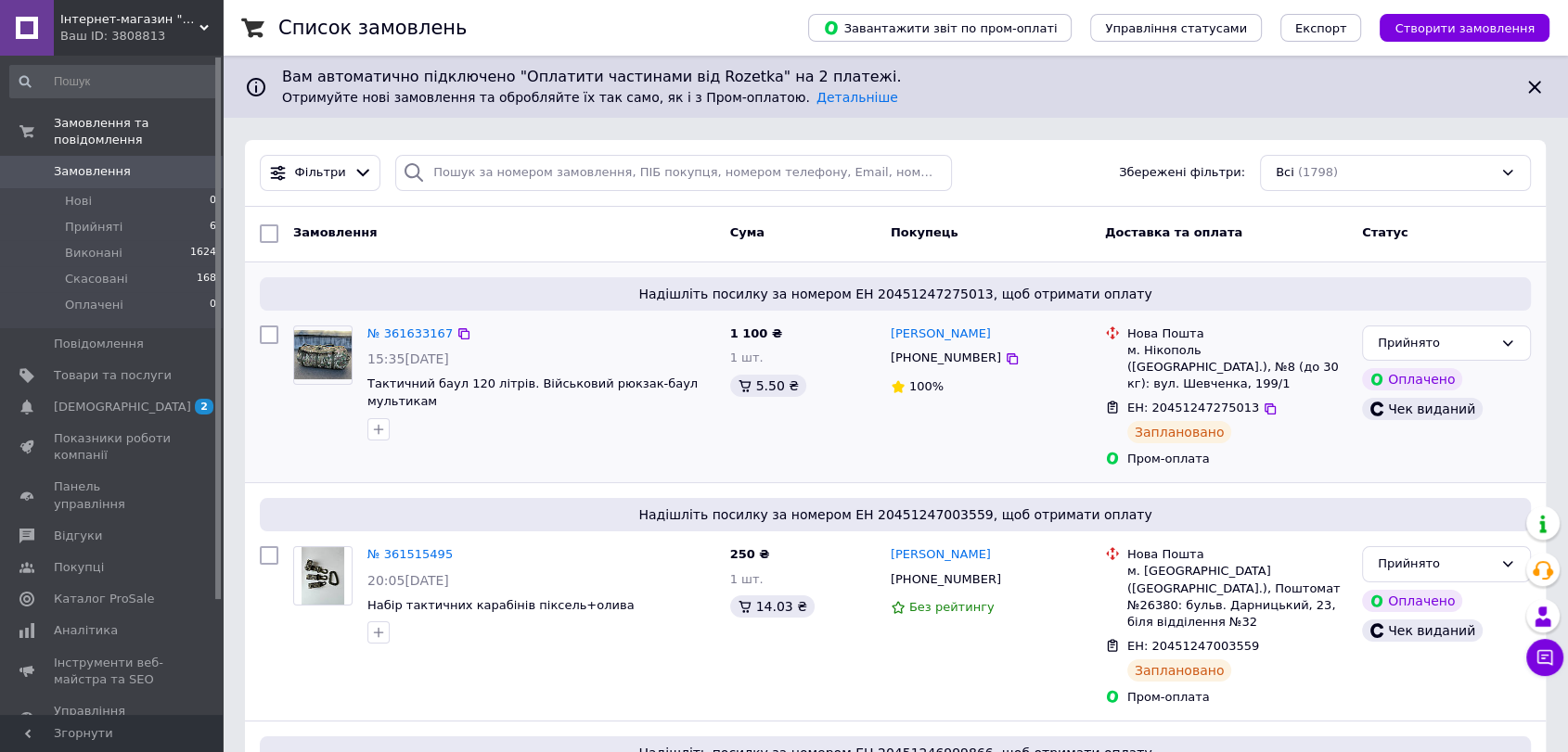
click at [1336, 371] on div "м. Нікополь ([GEOGRAPHIC_DATA].), №8 (до 30 кг): вул. Шевченка, 199/1" at bounding box center [1237, 367] width 220 height 51
copy div "м. Нікополь ([GEOGRAPHIC_DATA].), №8 (до 30 кг): вул. Шевченка, 199/1"
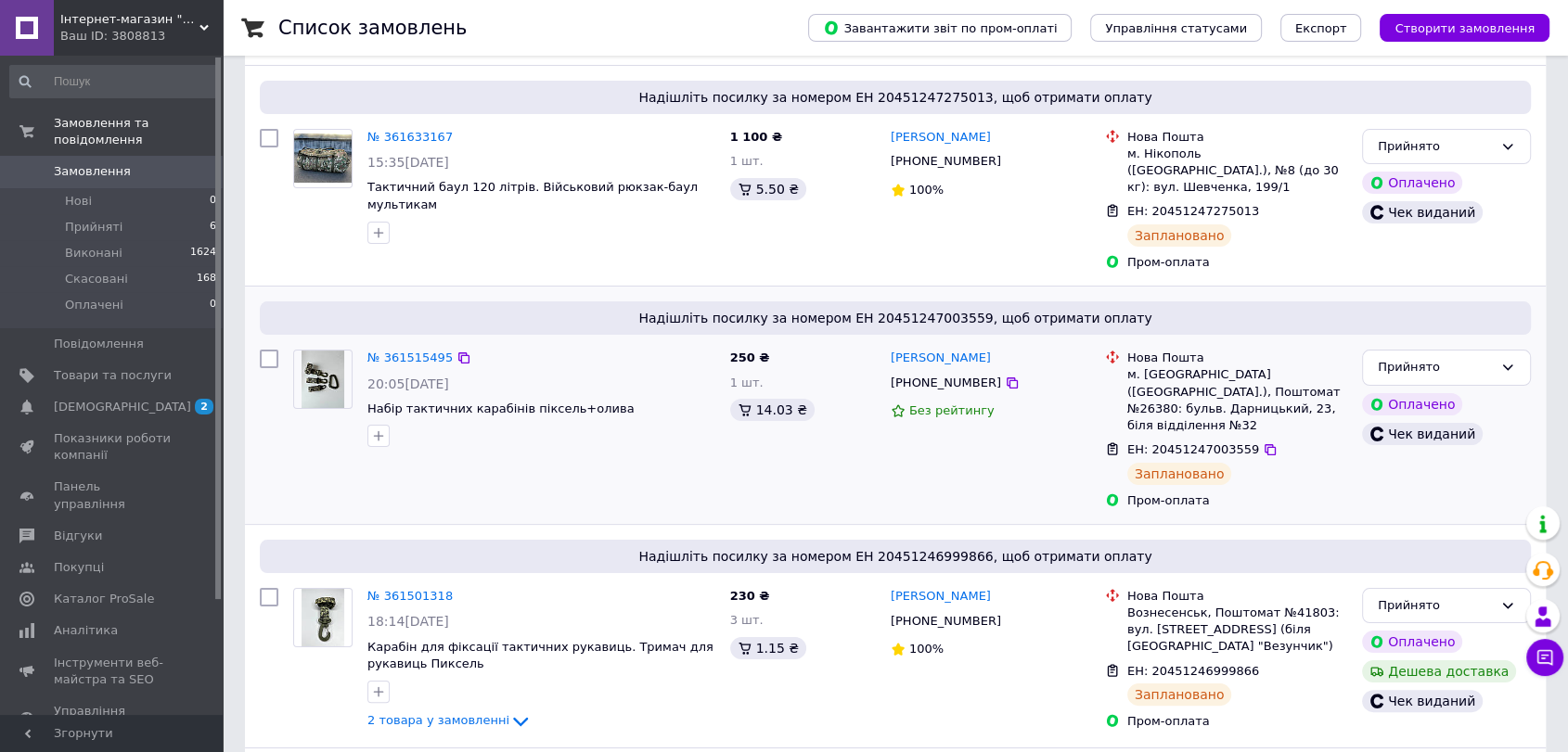
scroll to position [206, 0]
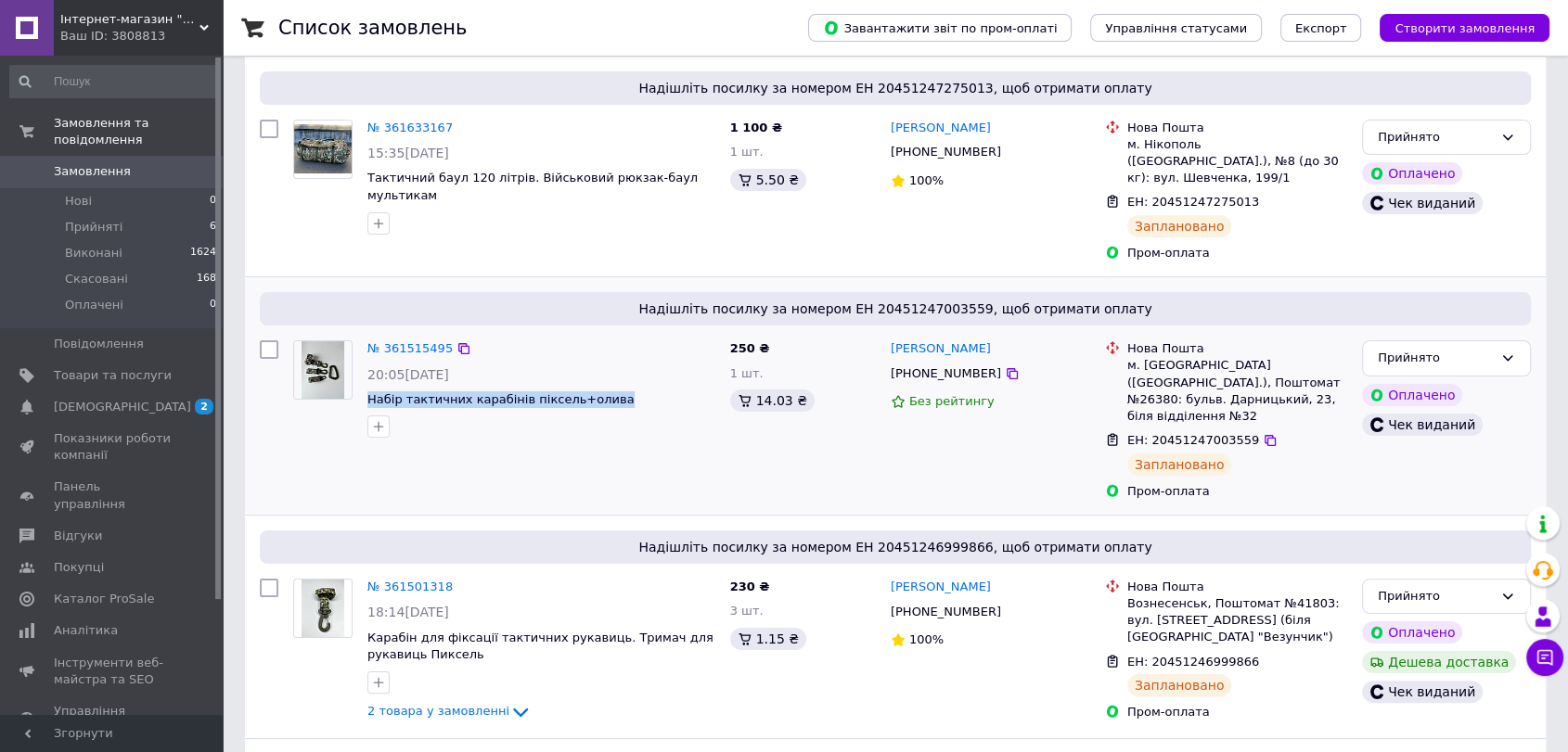
drag, startPoint x: 640, startPoint y: 380, endPoint x: 364, endPoint y: 383, distance: 276.0
click at [364, 383] on div "№ 361515495 20:05, 11.09.2025 Набір тактичних карабінів піксель+олива" at bounding box center [540, 389] width 363 height 112
copy span "Набір тактичних карабінів піксель+олива"
click at [1263, 433] on icon at bounding box center [1270, 440] width 15 height 15
drag, startPoint x: 1002, startPoint y: 336, endPoint x: 887, endPoint y: 329, distance: 115.2
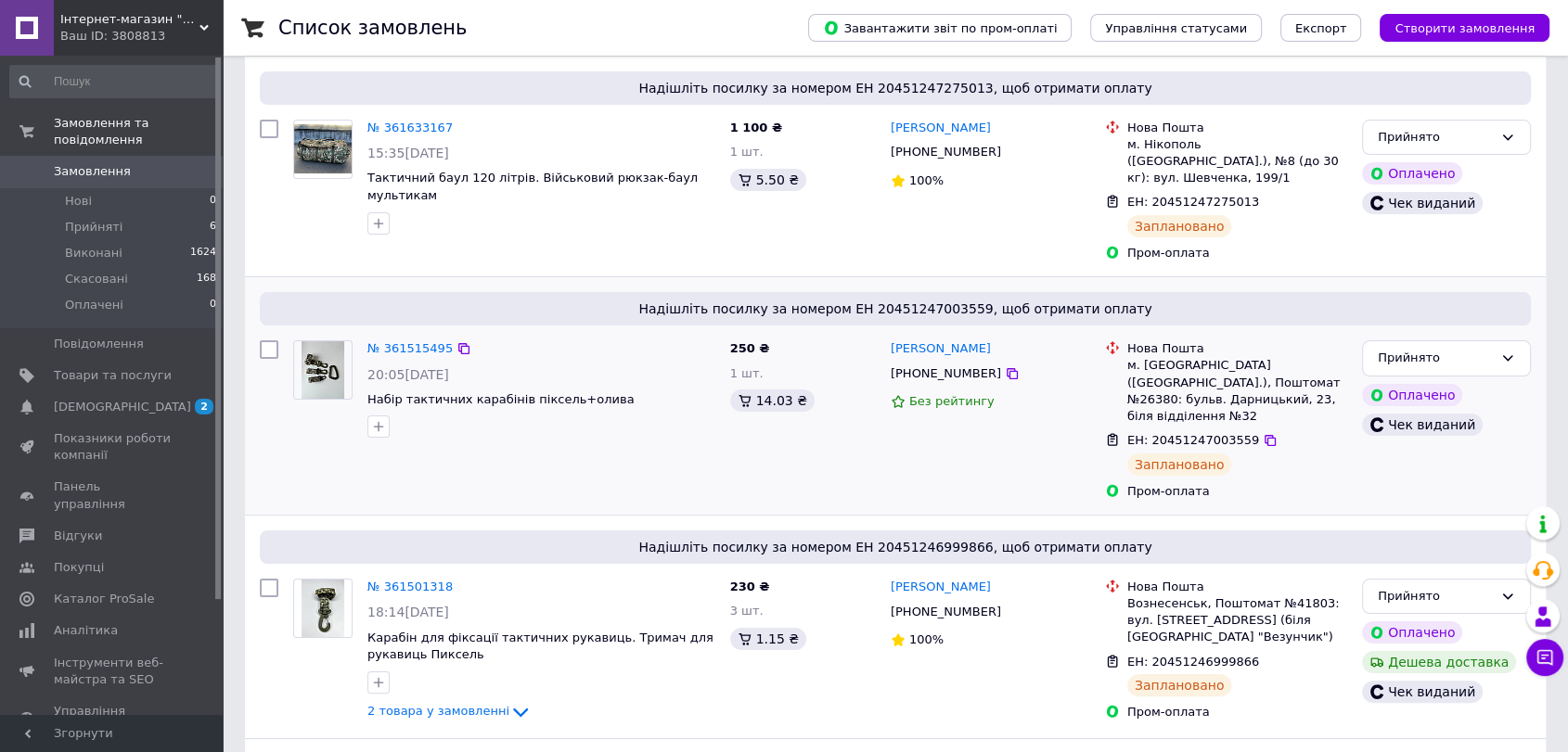
click at [887, 333] on div "Наталия Войтович +380667599928 Без рейтингу" at bounding box center [991, 420] width 214 height 174
copy link "Наталия Войтович"
drag, startPoint x: 987, startPoint y: 356, endPoint x: 987, endPoint y: 385, distance: 29.0
click at [1007, 368] on icon at bounding box center [1012, 373] width 11 height 11
drag, startPoint x: 1127, startPoint y: 348, endPoint x: 1281, endPoint y: 383, distance: 157.9
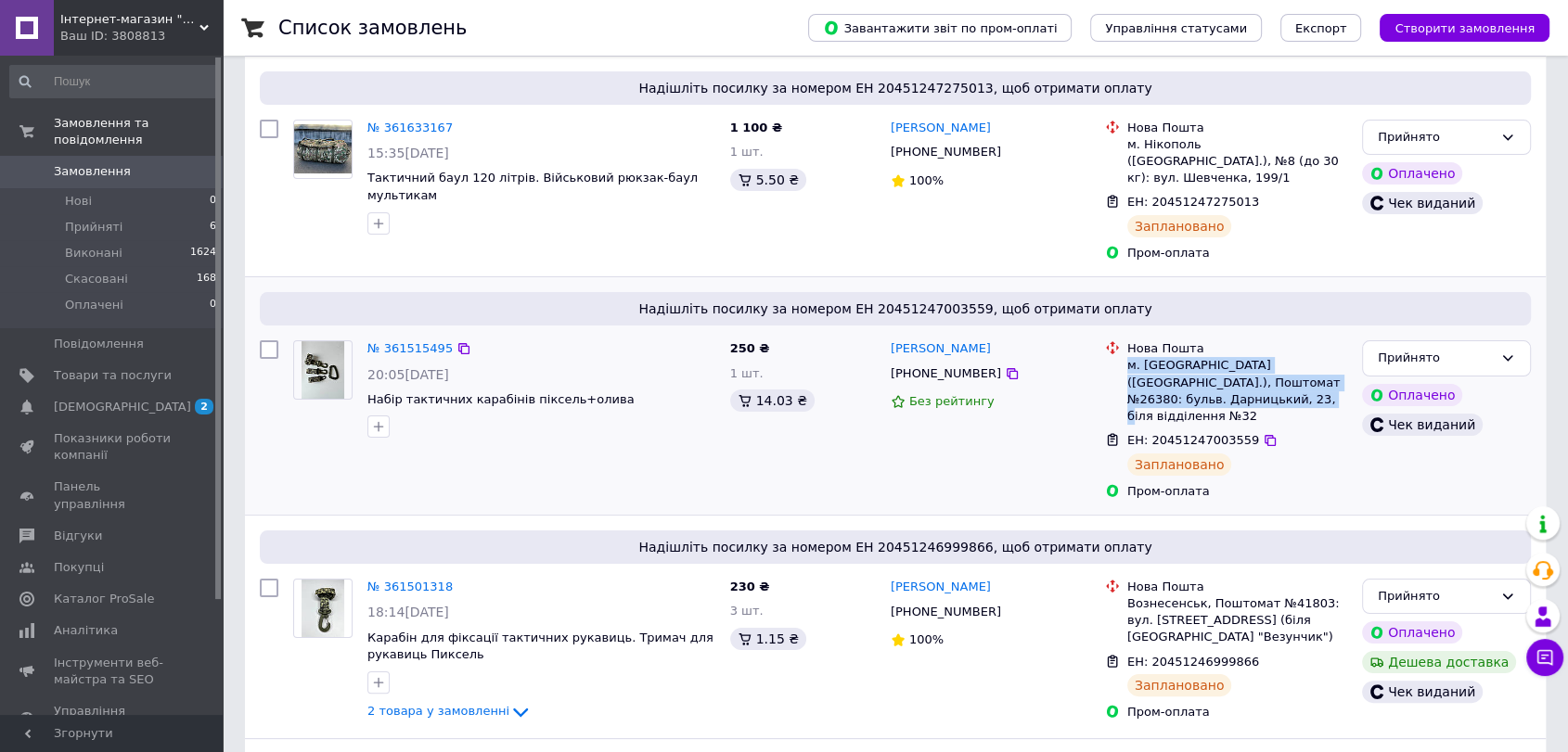
click at [1281, 383] on div "м. Київ (Київська обл.), Поштомат №26380: бульв. Дарницький, 23, біля відділенн…" at bounding box center [1237, 391] width 220 height 68
copy div "м. Київ (Київська обл.), Поштомат №26380: бульв. Дарницький, 23, біля відділенн…"
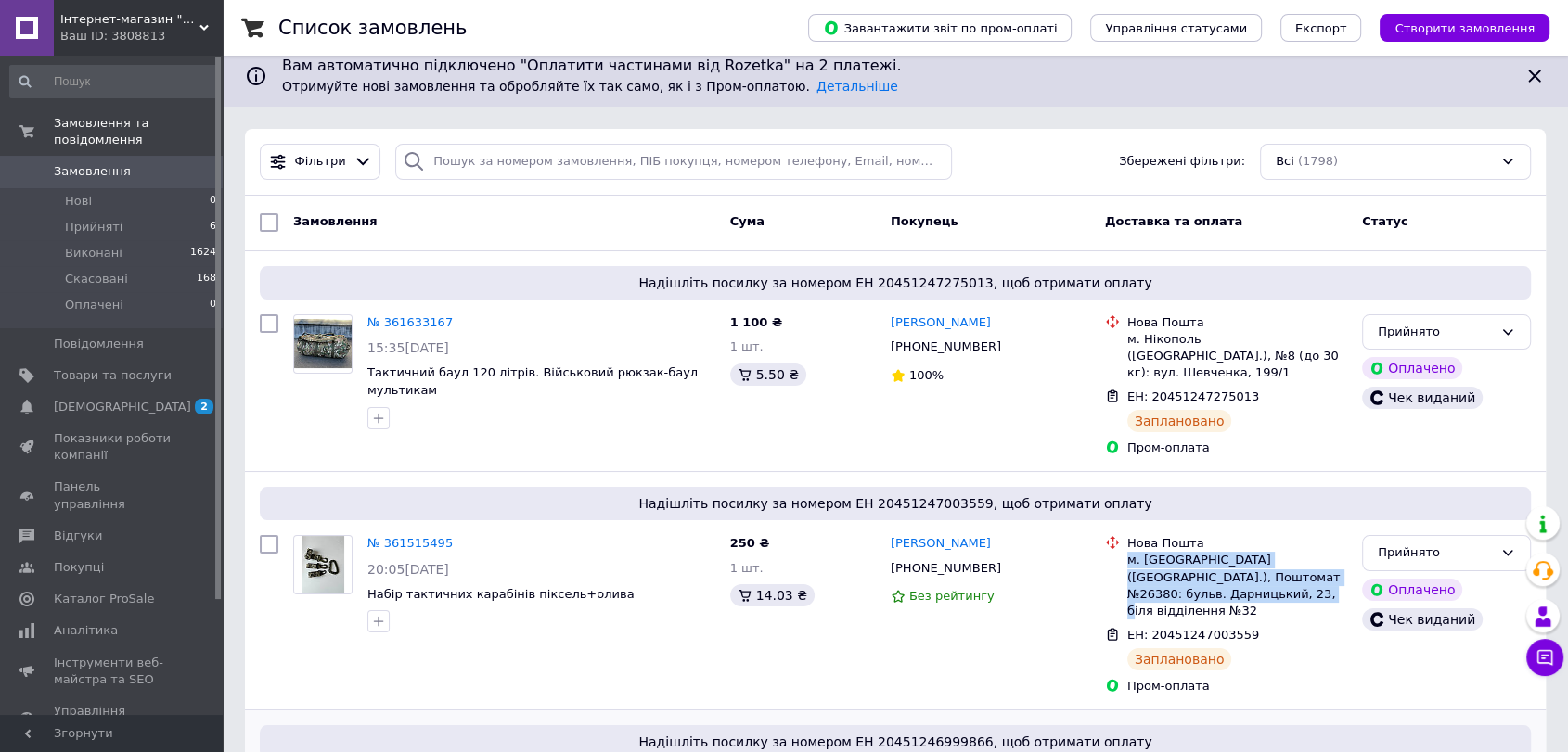
scroll to position [0, 0]
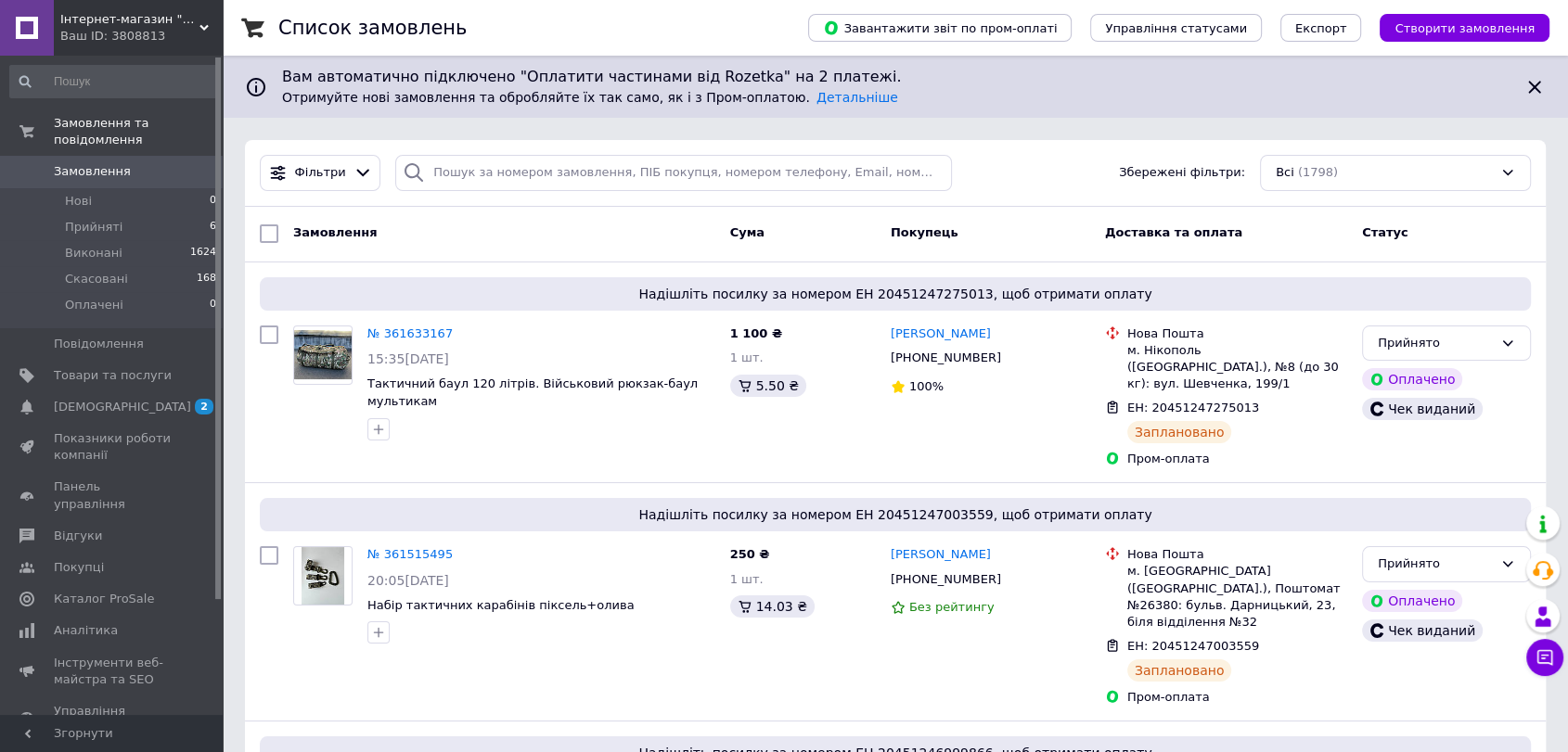
click at [1538, 231] on div "Замовлення Cума Покупець Доставка та оплата Статус" at bounding box center [895, 233] width 1301 height 18
click at [139, 40] on div "Ваш ID: 3808813" at bounding box center [141, 36] width 162 height 17
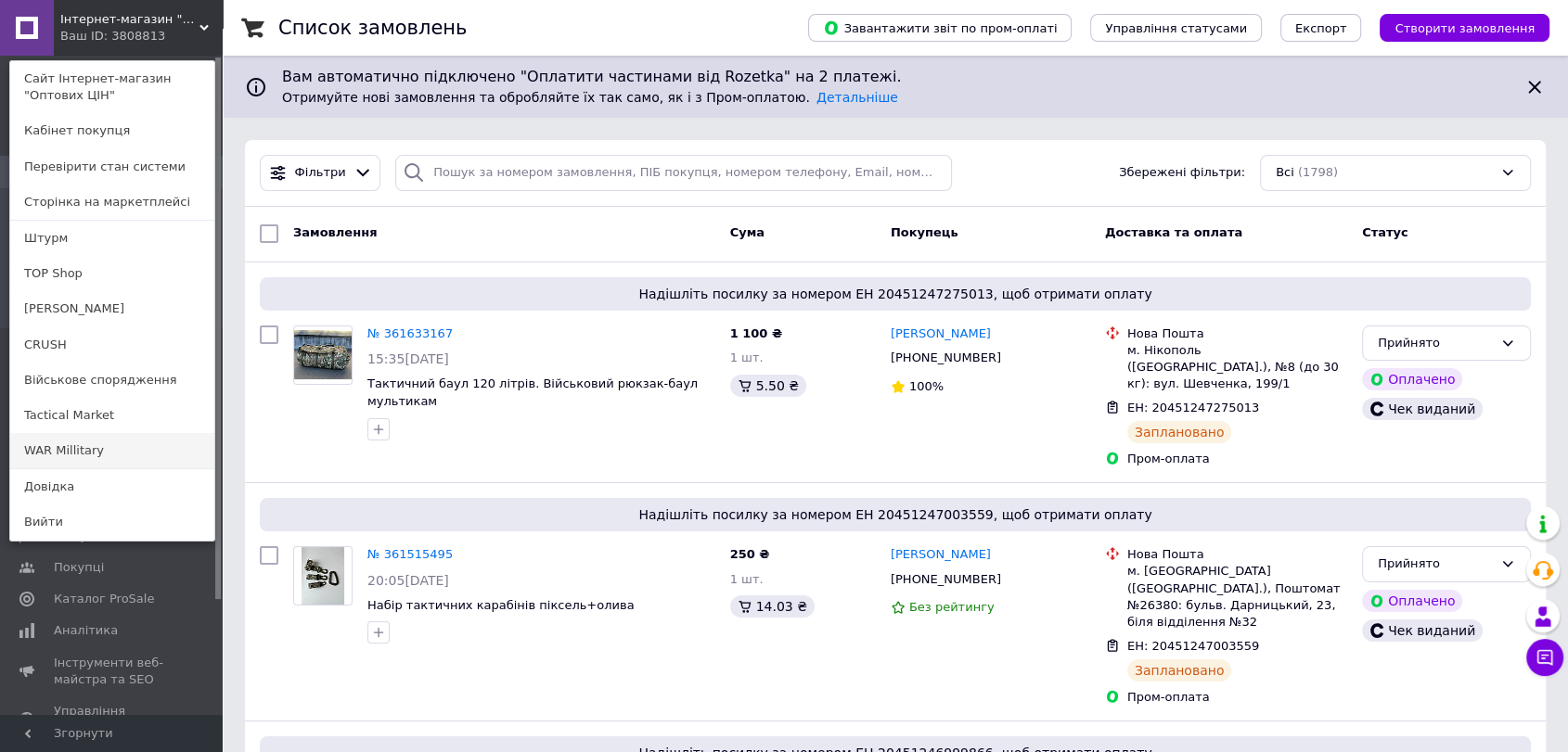
click at [74, 447] on link "WAR Millitary" at bounding box center [112, 451] width 204 height 35
